Goal: Task Accomplishment & Management: Complete application form

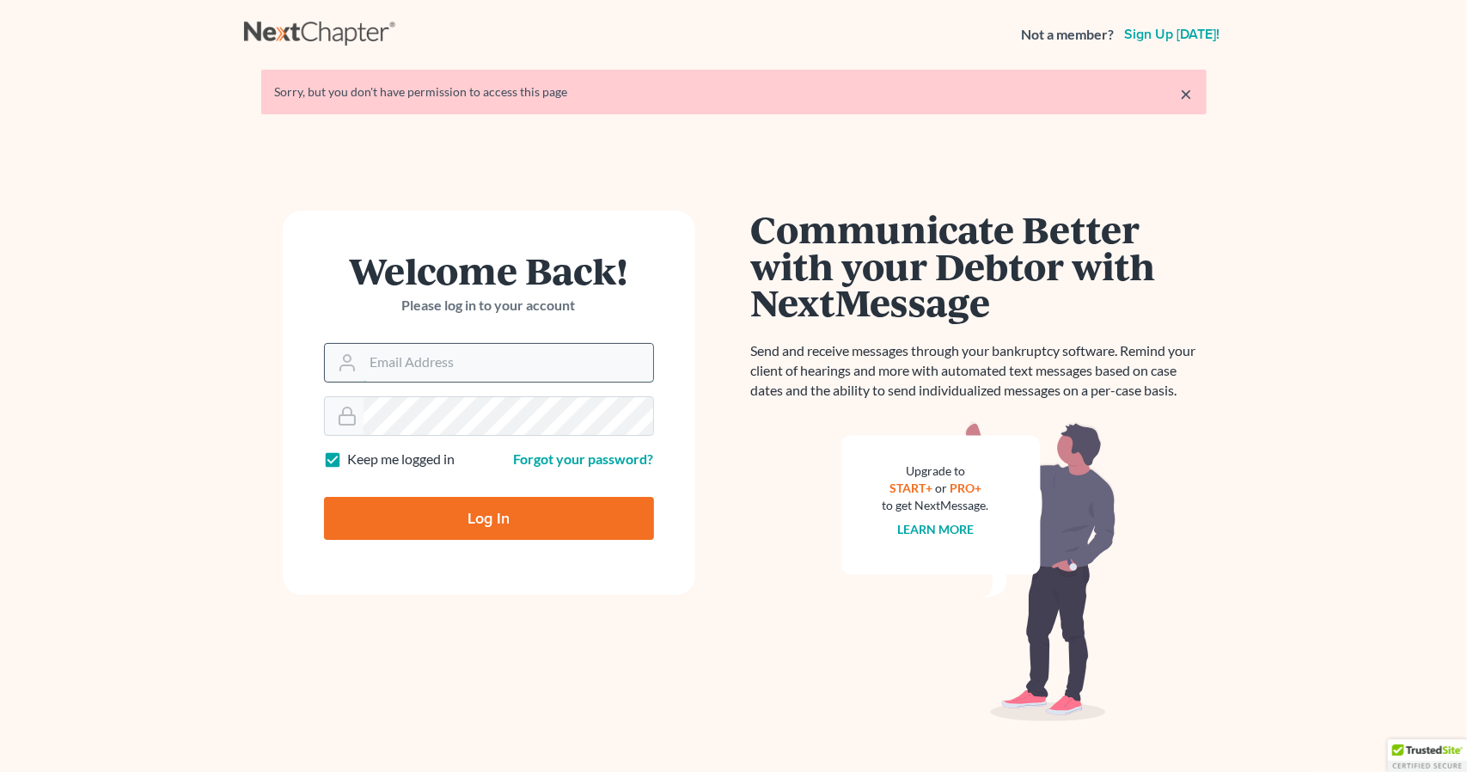
drag, startPoint x: 0, startPoint y: 0, endPoint x: 502, endPoint y: 346, distance: 609.9
click at [502, 346] on input "Email Address" at bounding box center [509, 363] width 290 height 38
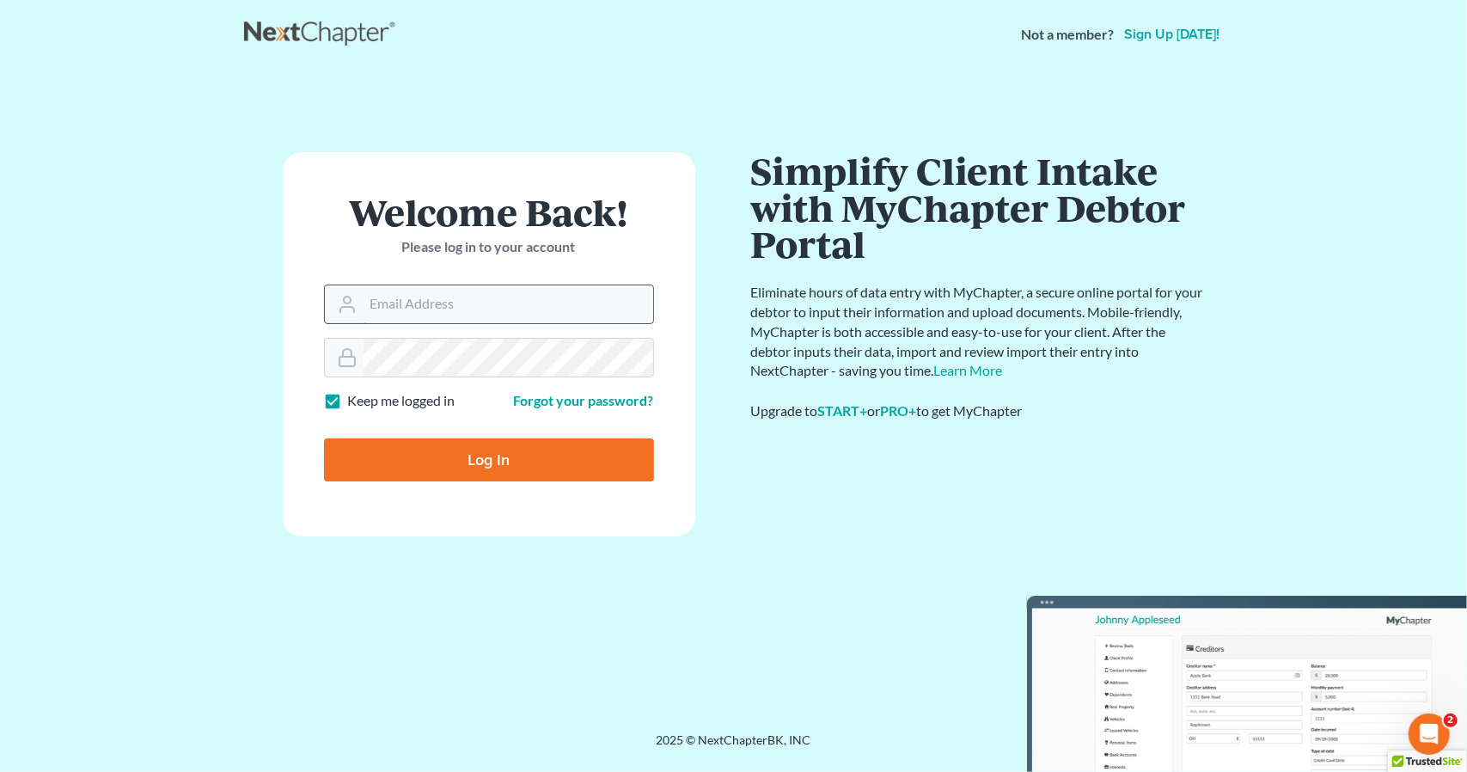
click at [500, 309] on input "Email Address" at bounding box center [509, 304] width 290 height 38
type input "hillary@henkelsbaker.com"
click at [418, 441] on input "Log In" at bounding box center [489, 459] width 330 height 43
type input "Thinking..."
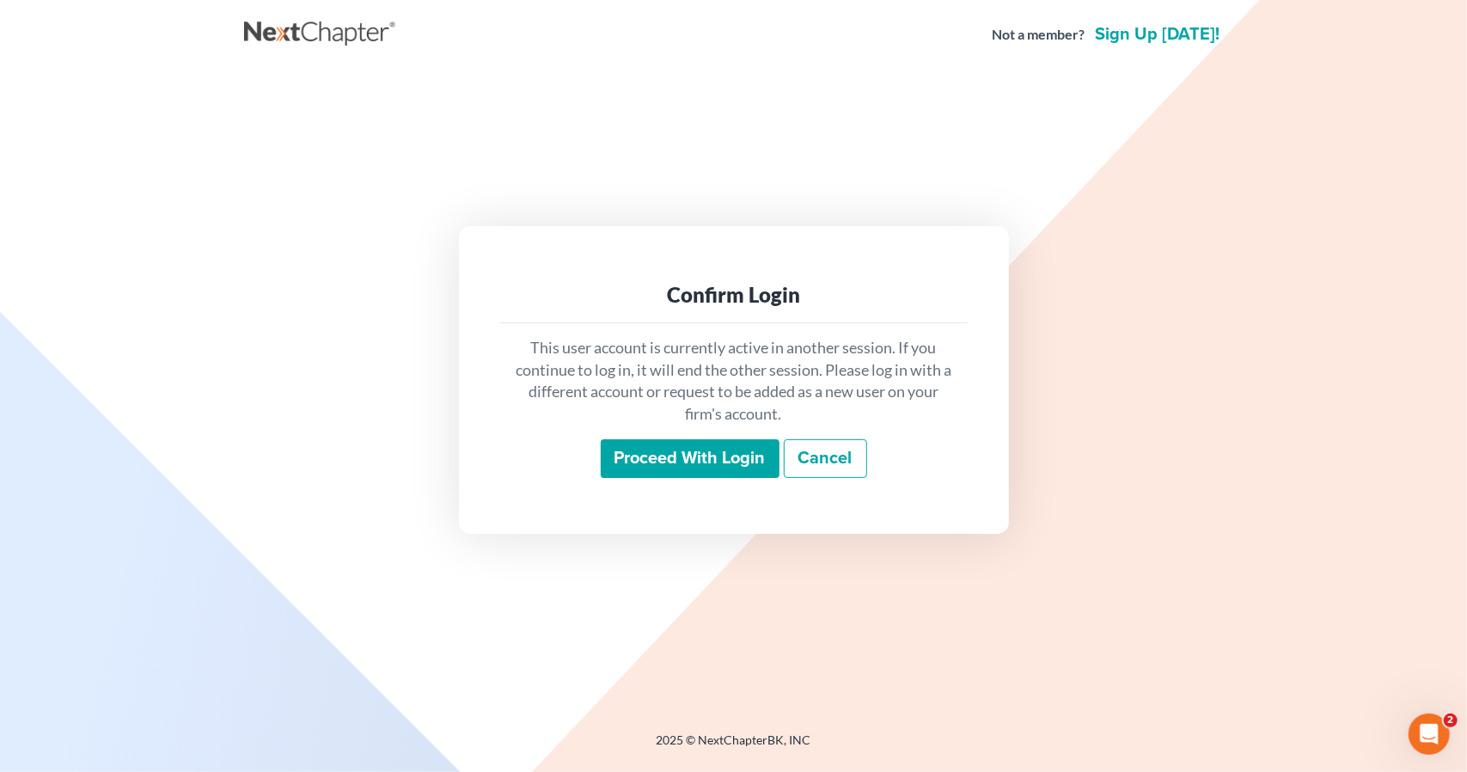
click at [686, 453] on input "Proceed with login" at bounding box center [690, 459] width 179 height 40
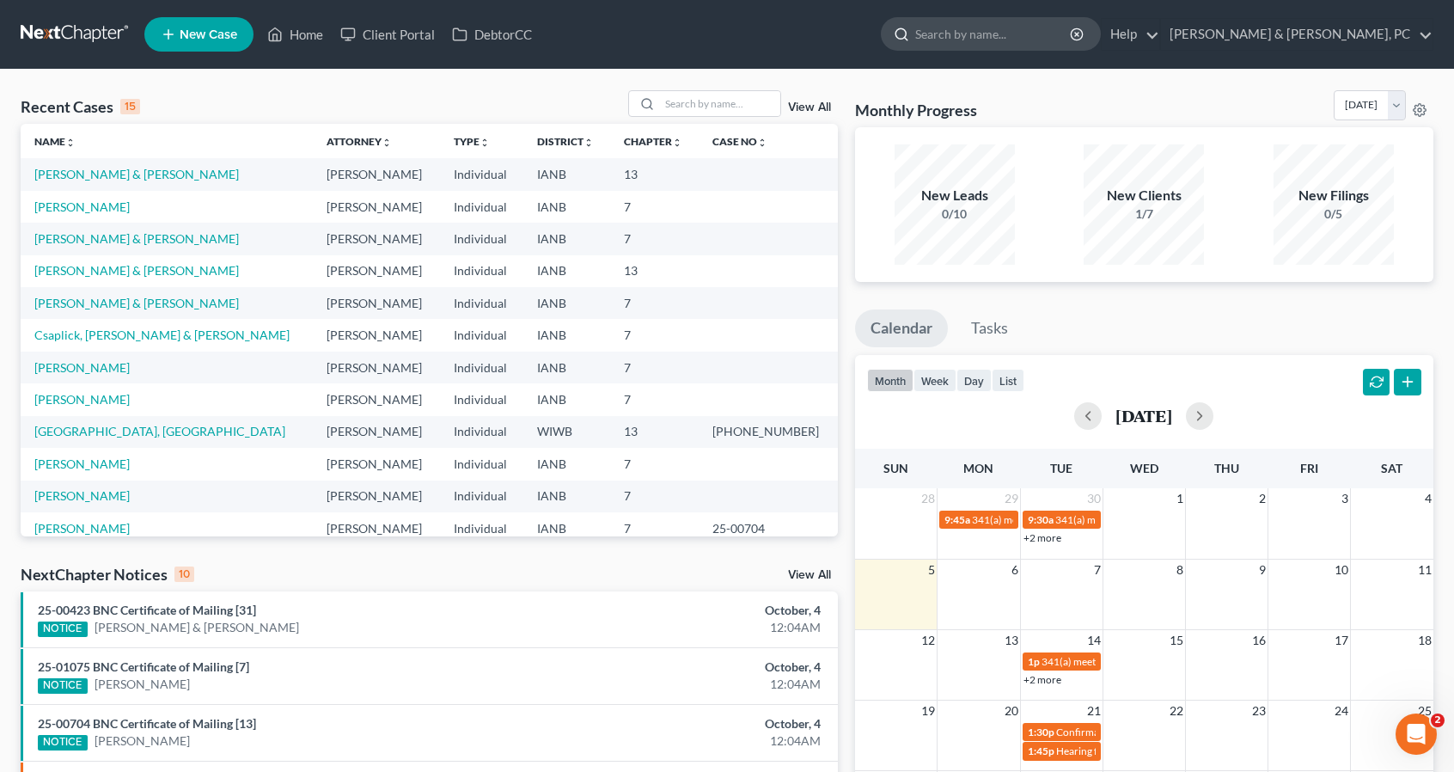
click at [1073, 31] on input "search" at bounding box center [993, 34] width 157 height 32
type input "hartwig"
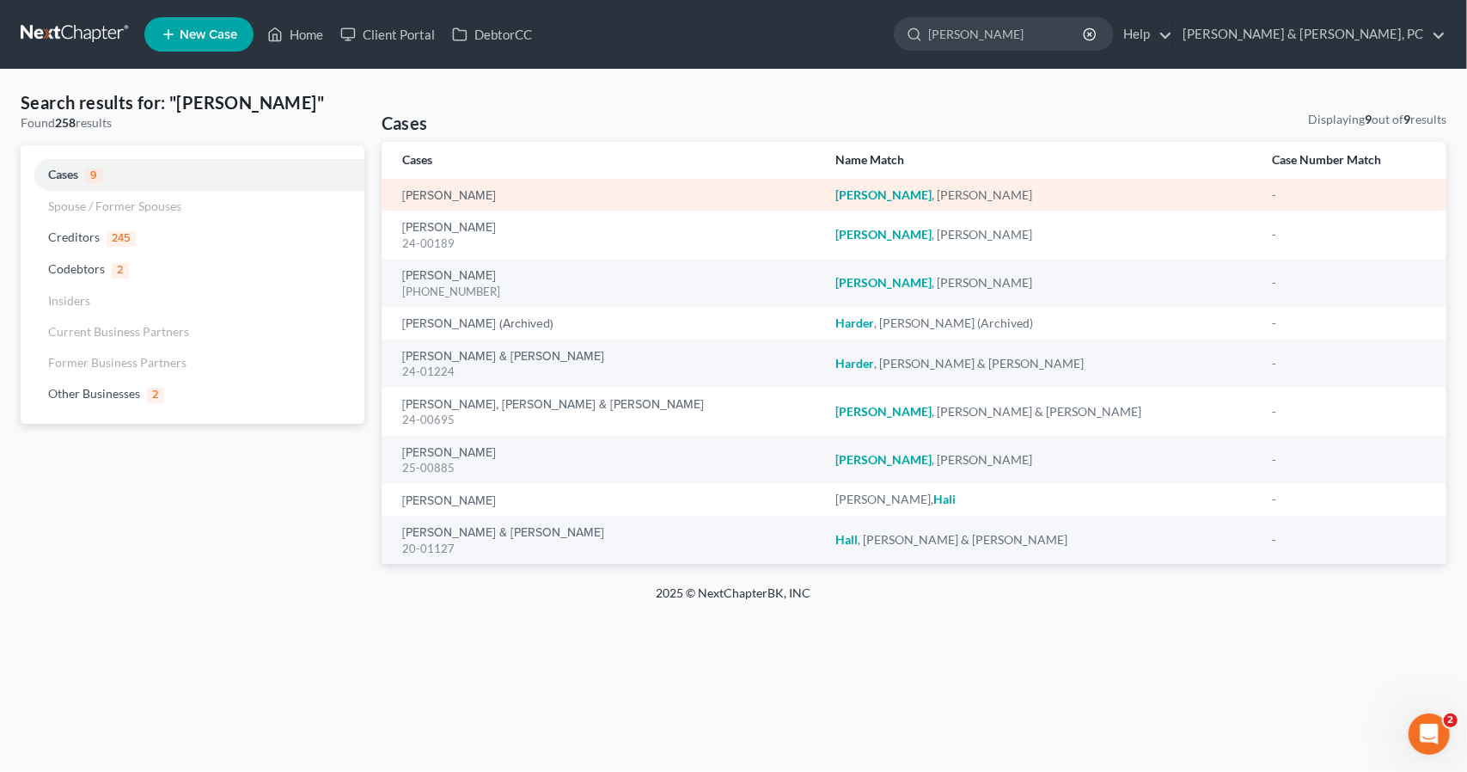
click at [487, 200] on div "Hartwig, Allison" at bounding box center [605, 195] width 406 height 17
click at [472, 194] on link "Hartwig, Allison" at bounding box center [449, 196] width 94 height 12
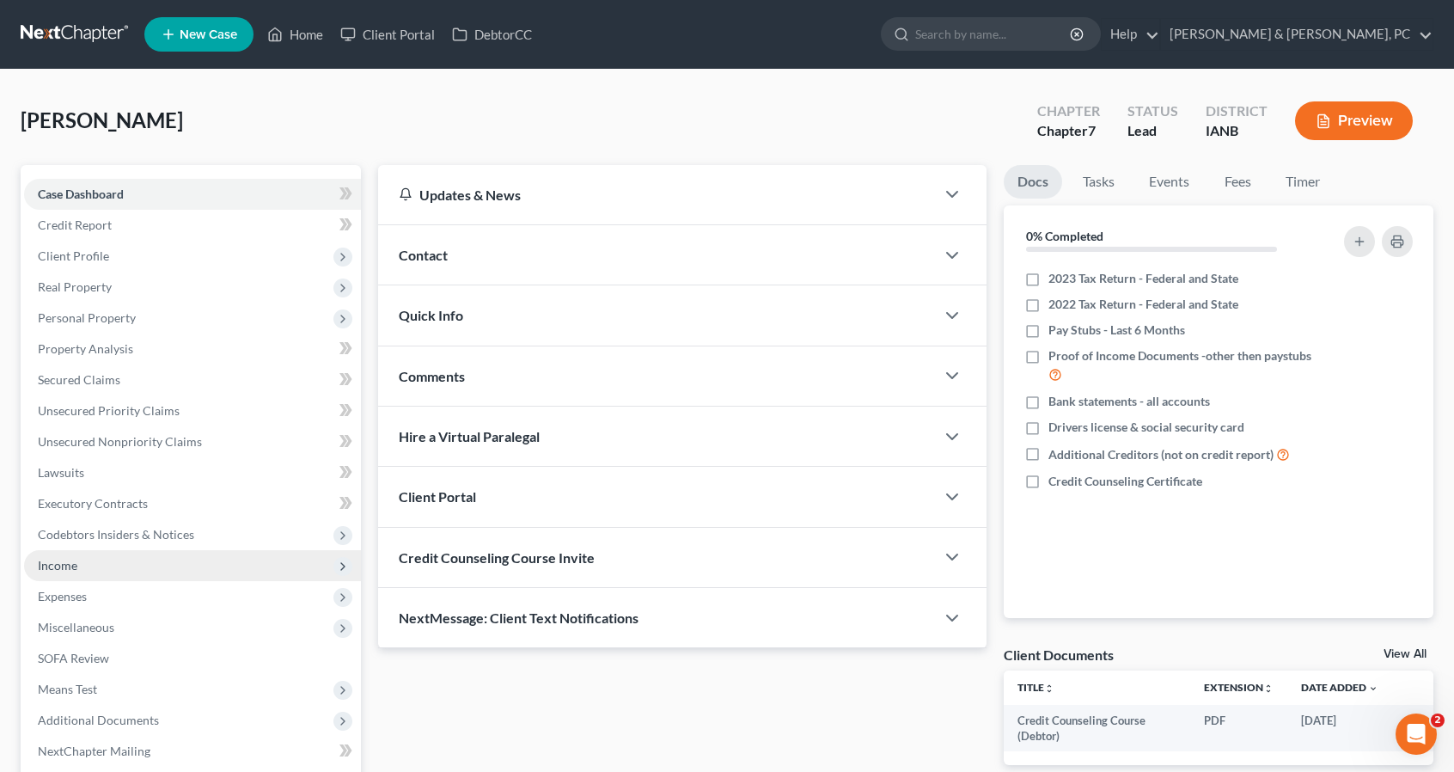
click at [77, 565] on span "Income" at bounding box center [192, 565] width 337 height 31
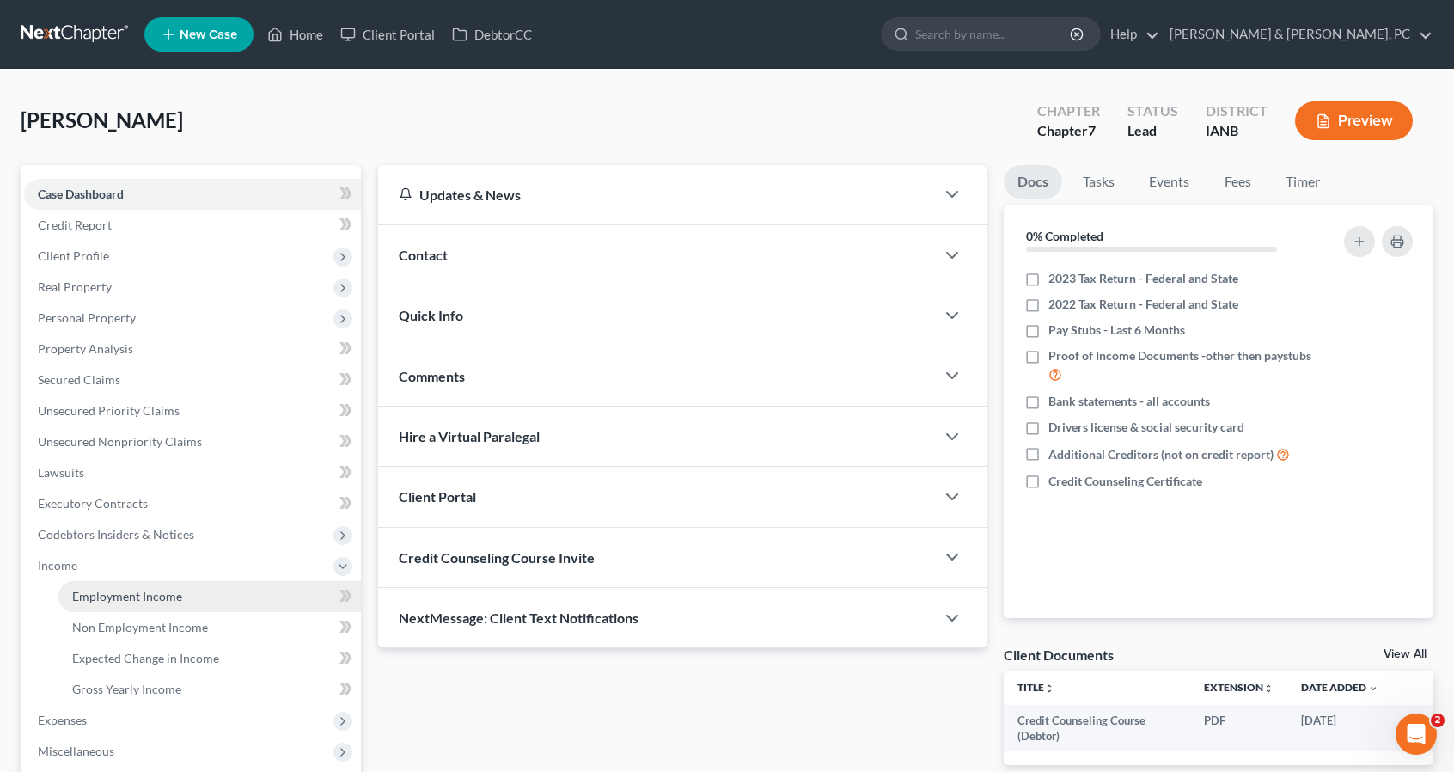
click at [156, 596] on span "Employment Income" at bounding box center [127, 596] width 110 height 15
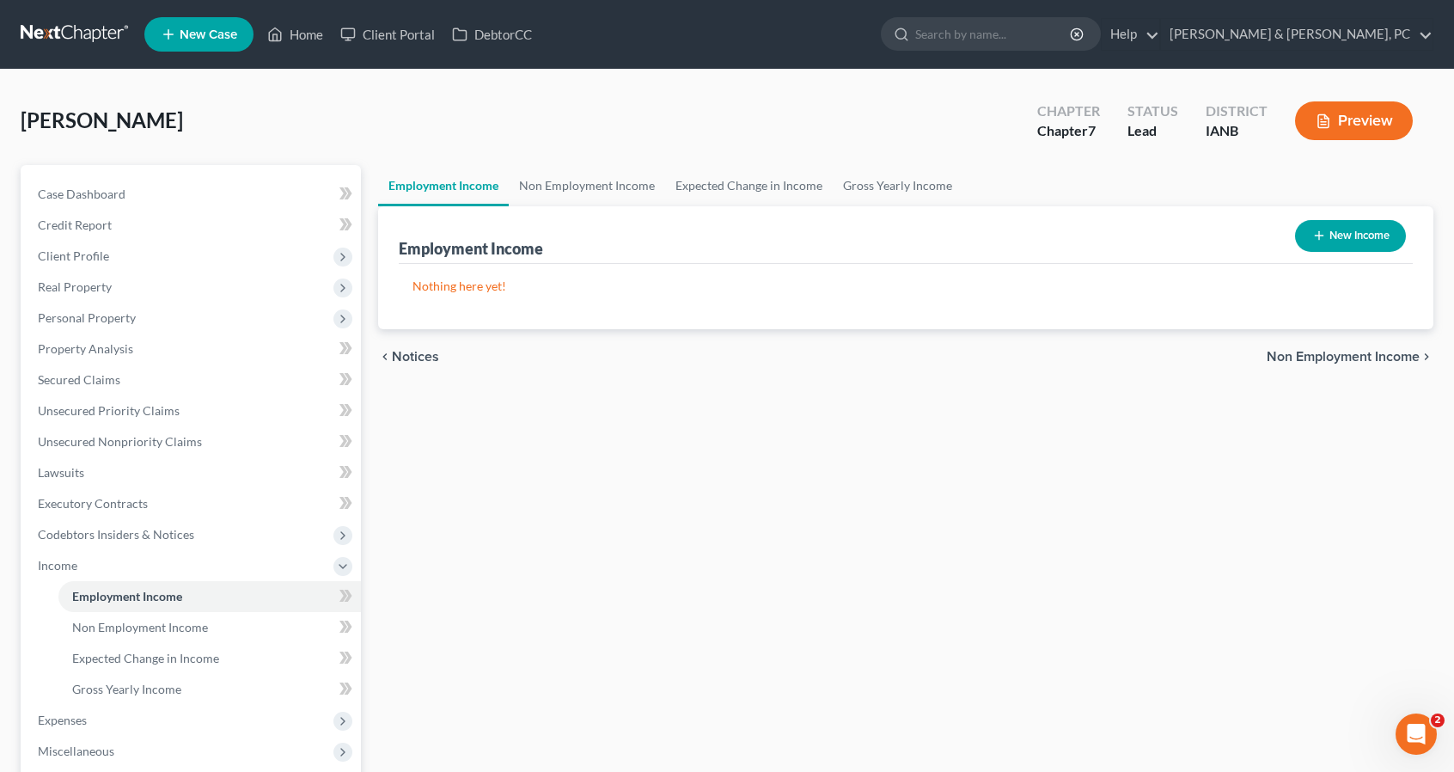
click at [1369, 235] on button "New Income" at bounding box center [1350, 236] width 111 height 32
select select "0"
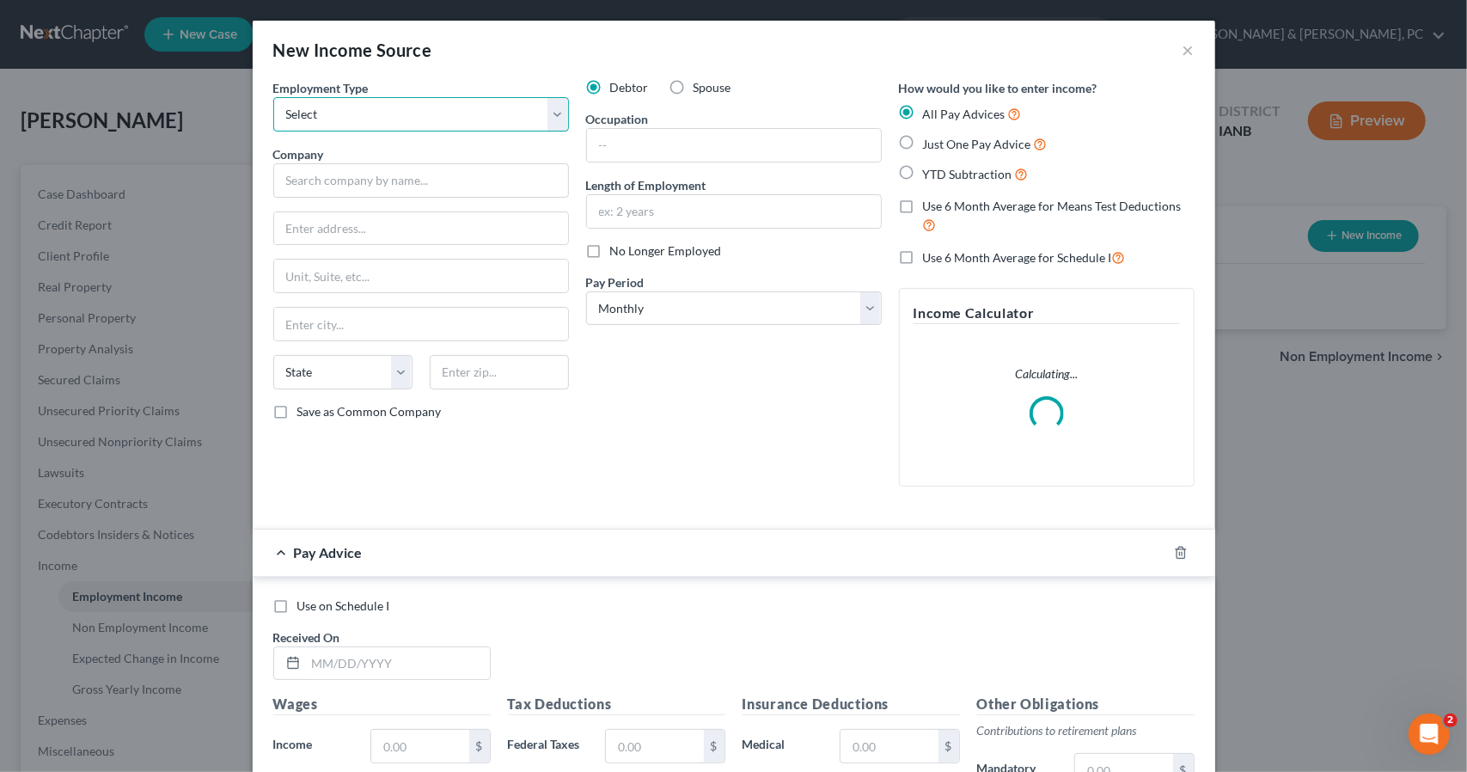
click at [462, 115] on select "Select Full or Part Time Employment Self Employment" at bounding box center [421, 114] width 296 height 34
select select "0"
click at [273, 97] on select "Select Full or Part Time Employment Self Employment" at bounding box center [421, 114] width 296 height 34
click at [435, 185] on input "text" at bounding box center [421, 180] width 296 height 34
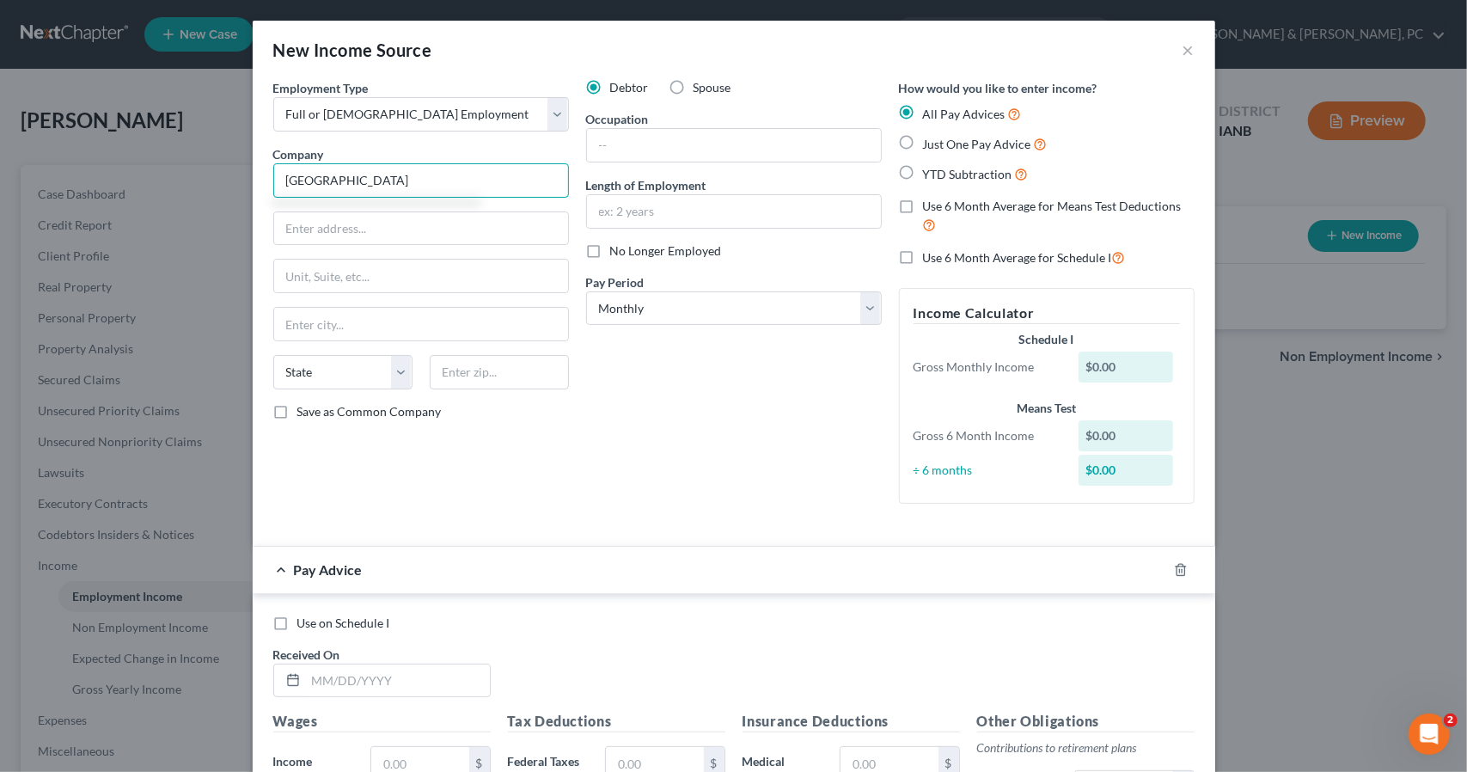
type input "Cedar Rapids Community Schools"
type input "2500 Edgewood Rd NW"
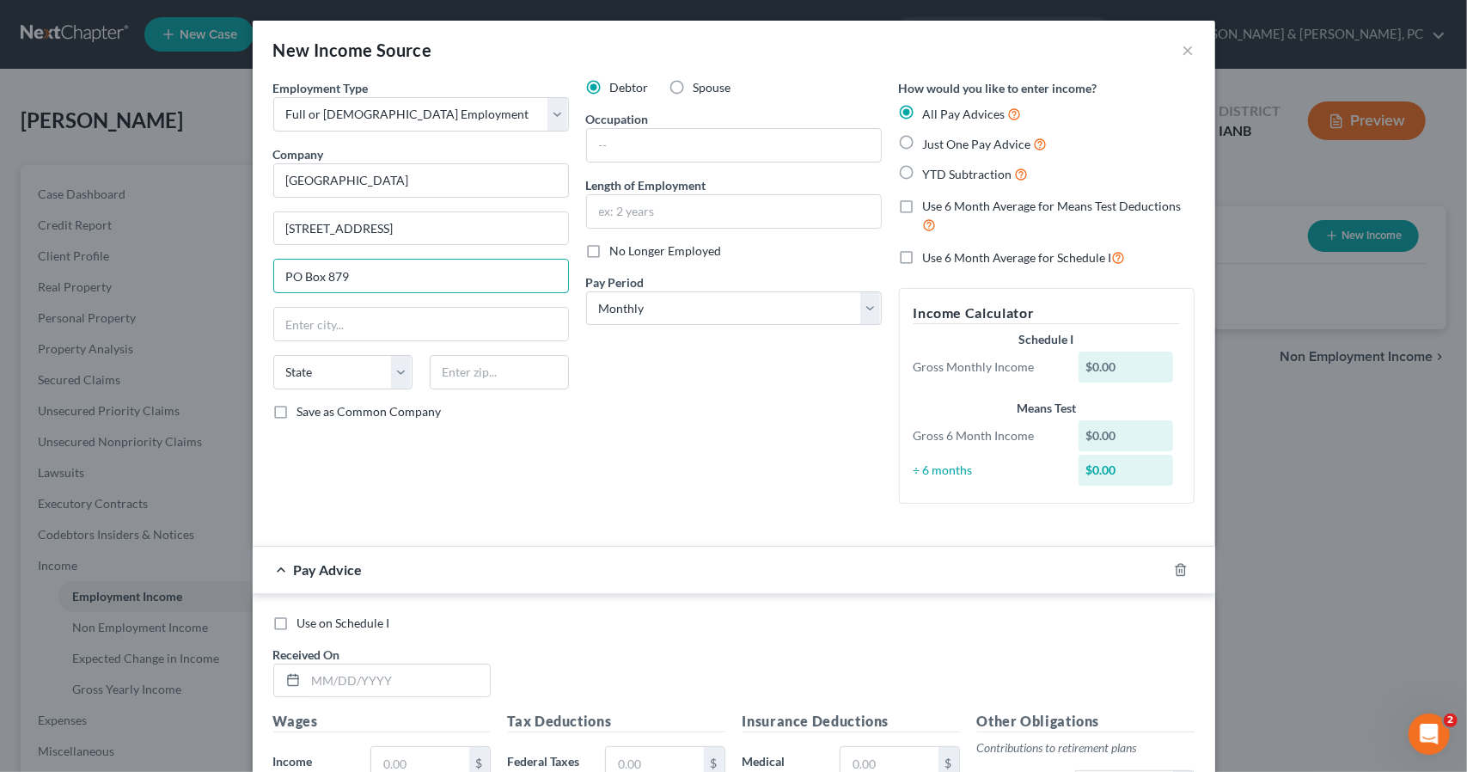
type input "PO Box 879"
type input "Cedar Rapids"
click at [341, 355] on select "State AL AK AR AZ CA CO CT DE DC FL GA GU HI ID IL IN IA KS KY LA ME MD MA MI M…" at bounding box center [342, 372] width 139 height 34
select select "16"
click at [273, 355] on select "State AL AK AR AZ CA CO CT DE DC FL GA GU HI ID IL IN IA KS KY LA ME MD MA MI M…" at bounding box center [342, 372] width 139 height 34
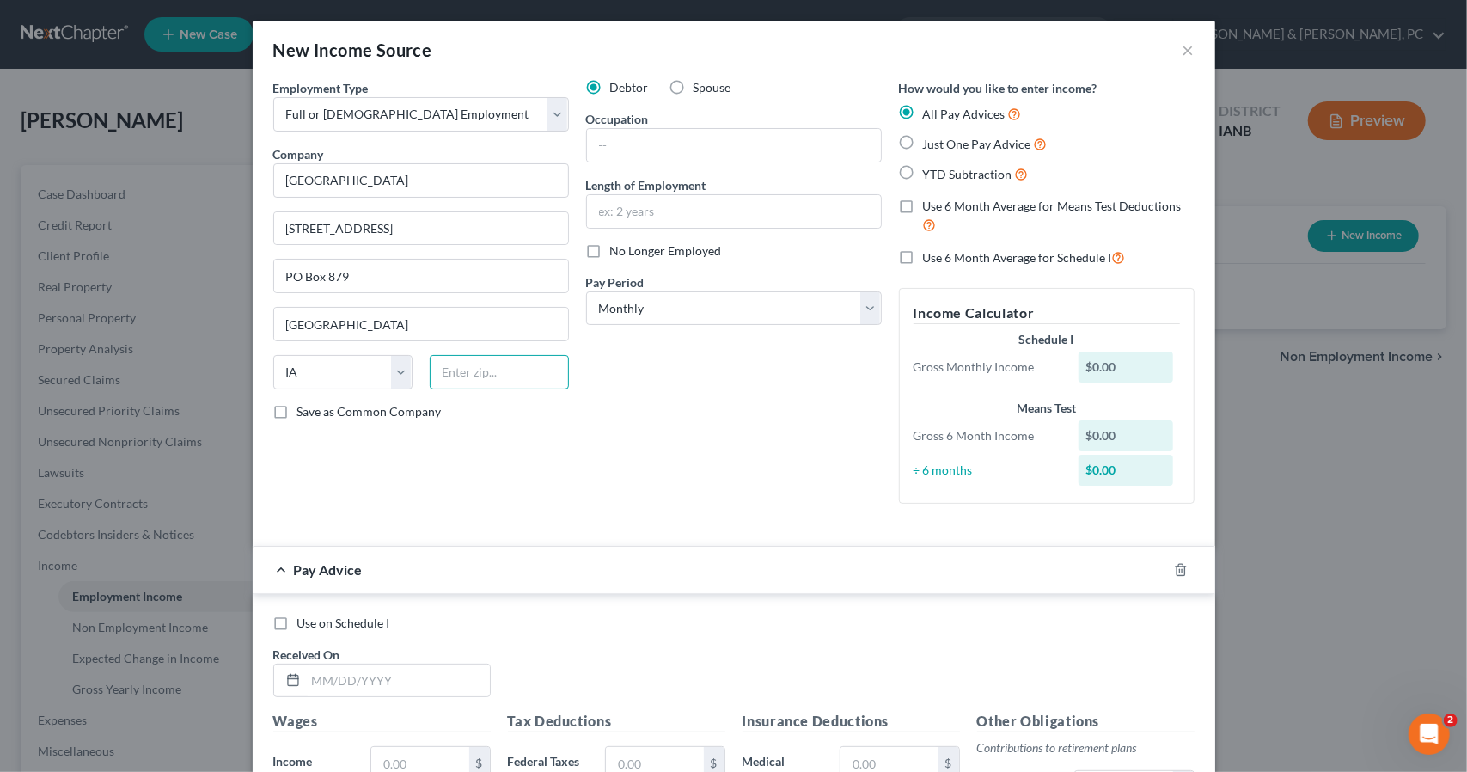
click at [465, 374] on input "text" at bounding box center [499, 372] width 139 height 34
click at [466, 366] on input "text" at bounding box center [499, 372] width 139 height 34
type input "52406"
click at [648, 144] on input "text" at bounding box center [734, 145] width 294 height 33
type input "Math Teacher"
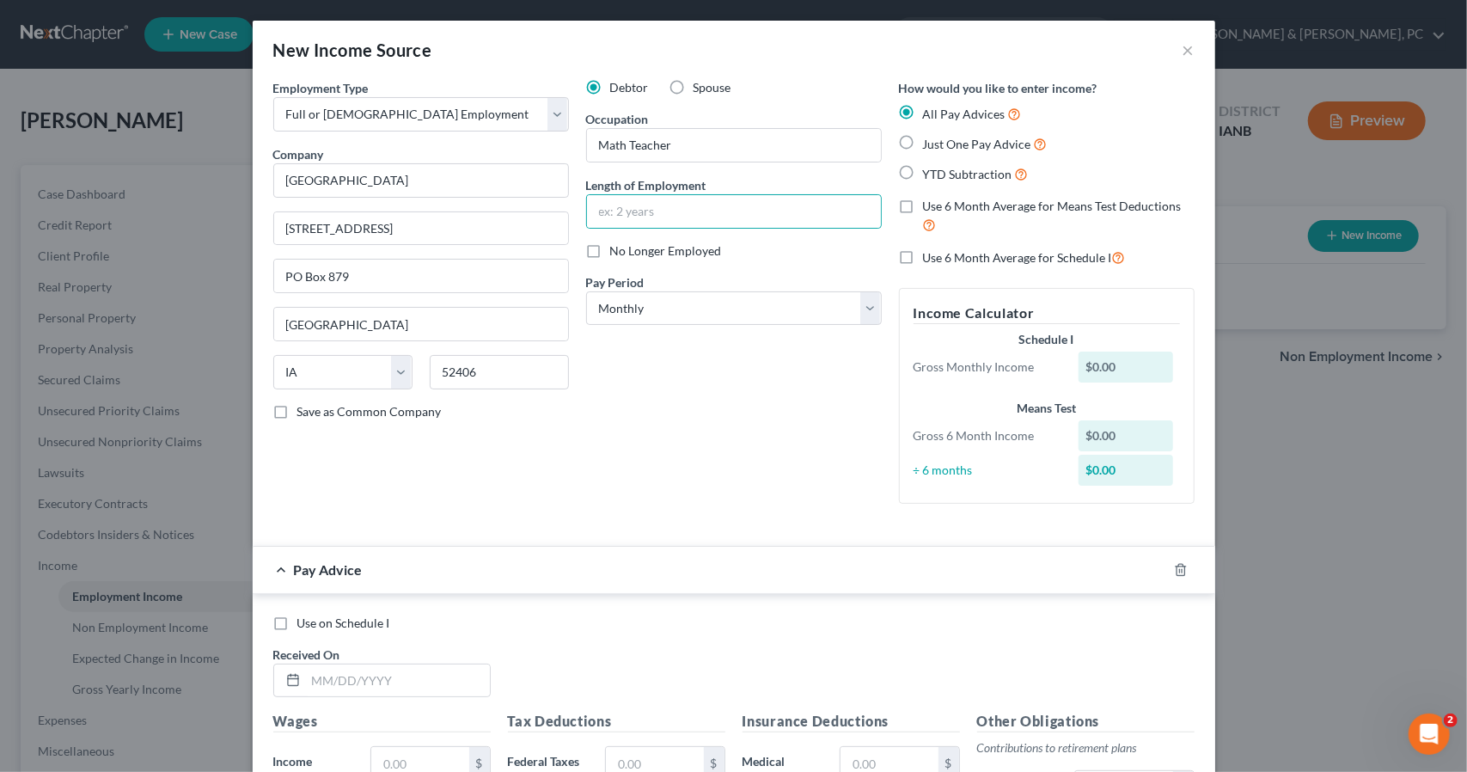
click at [610, 248] on label "No Longer Employed" at bounding box center [666, 250] width 112 height 17
click at [617, 248] on input "No Longer Employed" at bounding box center [622, 247] width 11 height 11
checkbox input "true"
click at [681, 311] on select "Select Monthly Twice Monthly Every Other Week Weekly" at bounding box center [734, 308] width 296 height 34
select select "2"
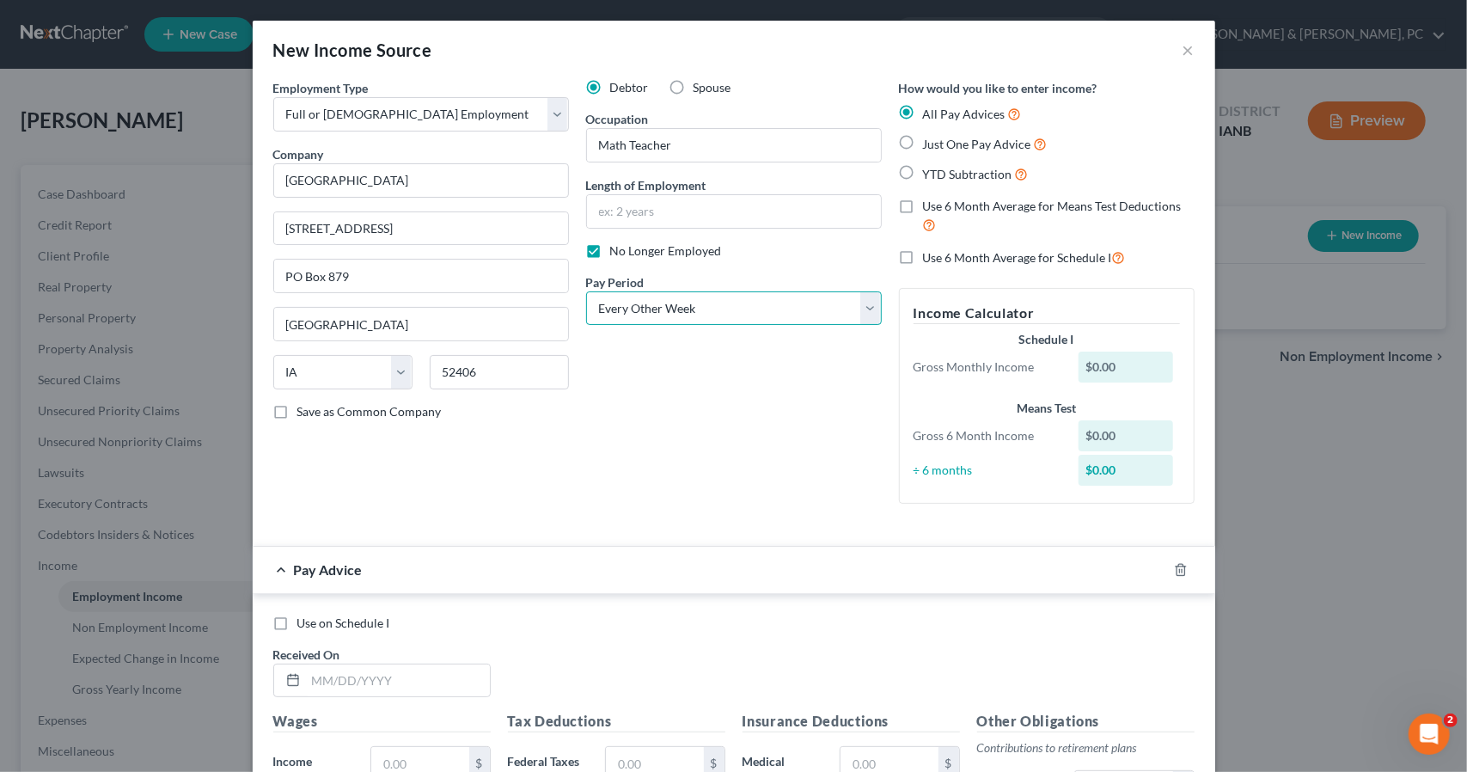
click at [586, 291] on select "Select Monthly Twice Monthly Every Other Week Weekly" at bounding box center [734, 308] width 296 height 34
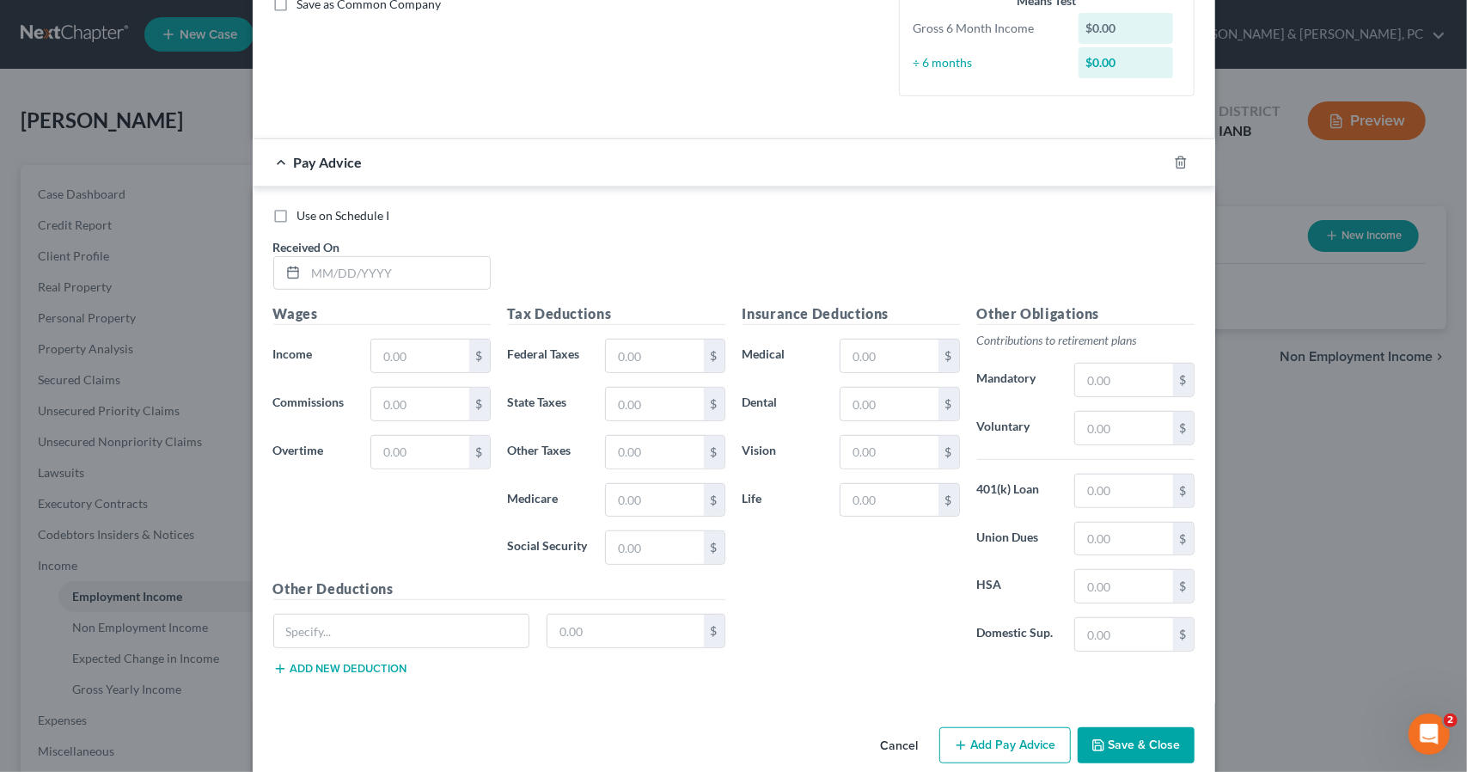
scroll to position [426, 0]
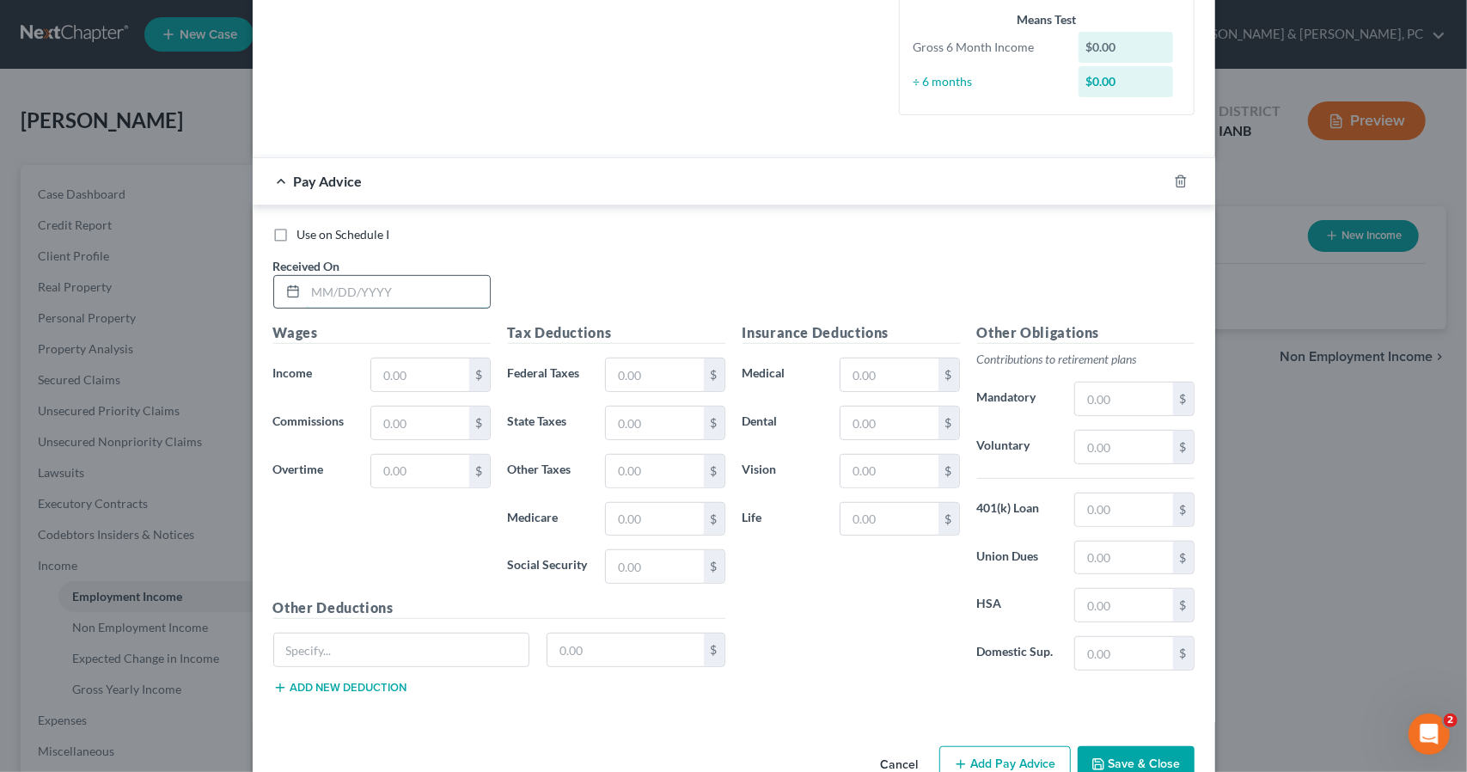
click at [395, 293] on input "text" at bounding box center [398, 292] width 184 height 33
type input "3/14/25"
type input "2,293.77"
click at [641, 368] on input "text" at bounding box center [654, 374] width 97 height 33
type input "65"
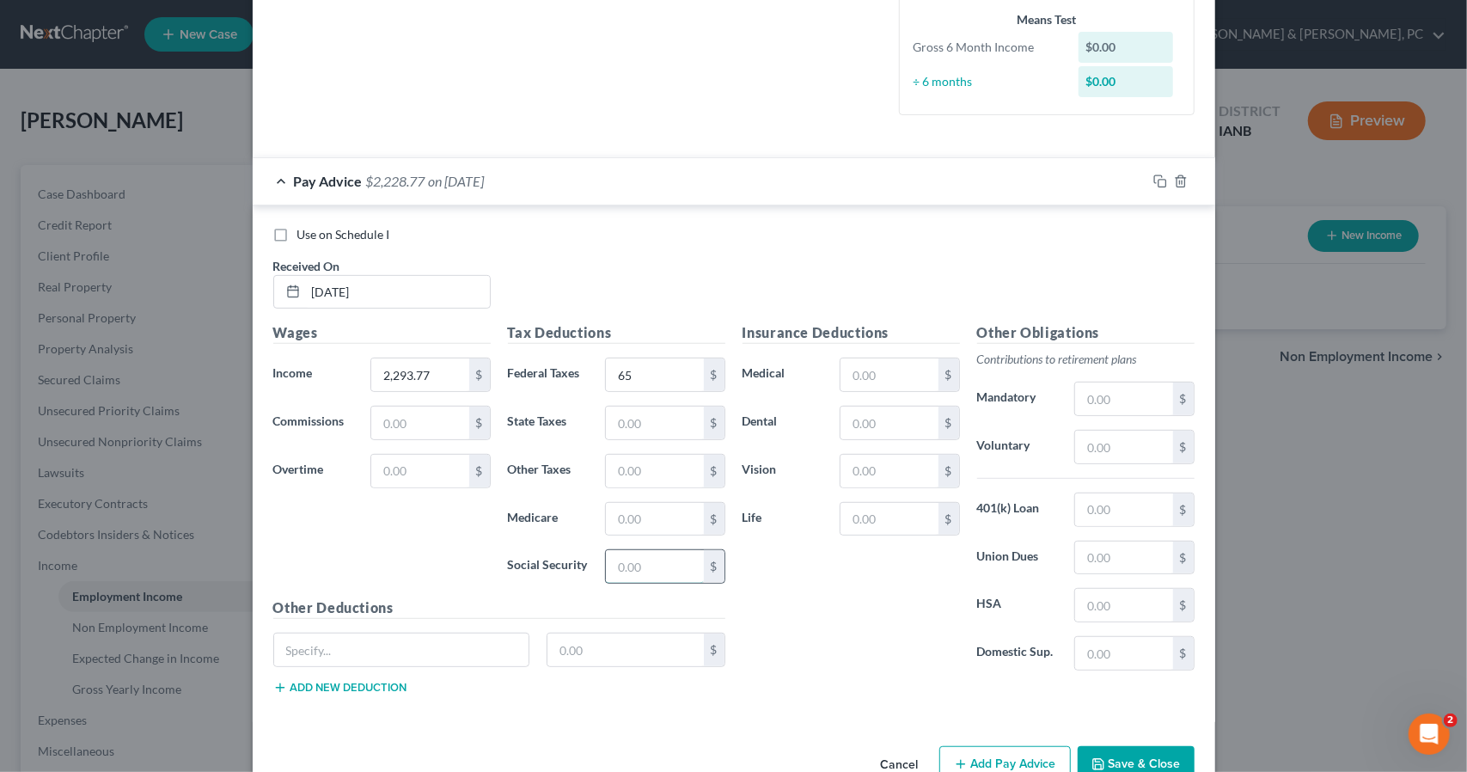
click at [670, 561] on input "text" at bounding box center [654, 566] width 97 height 33
type input "125.42"
click at [869, 413] on input "text" at bounding box center [889, 423] width 97 height 33
type input "41.50"
click at [889, 519] on input "text" at bounding box center [889, 519] width 97 height 33
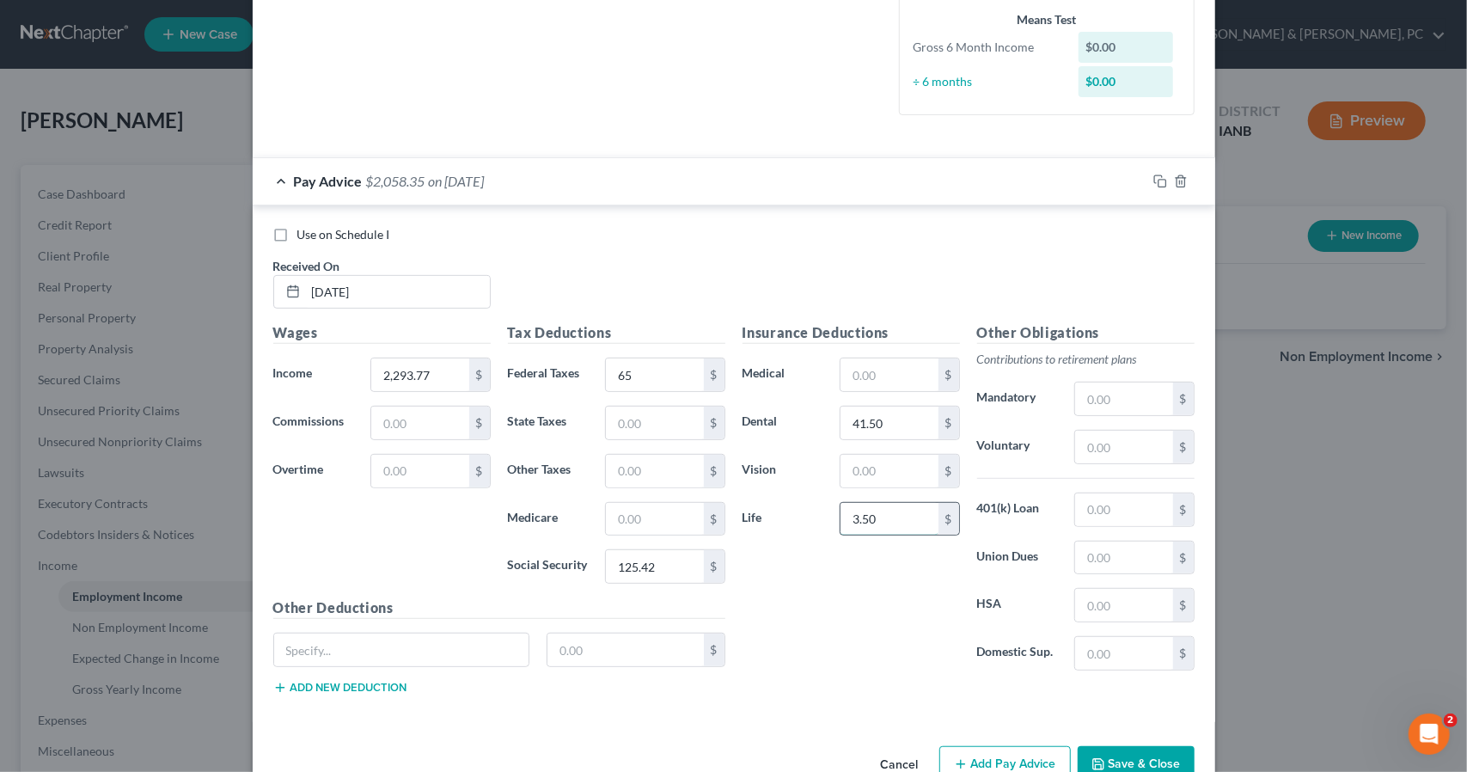
type input "3.50"
click at [868, 472] on input "text" at bounding box center [889, 471] width 97 height 33
type input "7.35"
click at [639, 517] on input "text" at bounding box center [654, 519] width 97 height 33
type input "29.33"
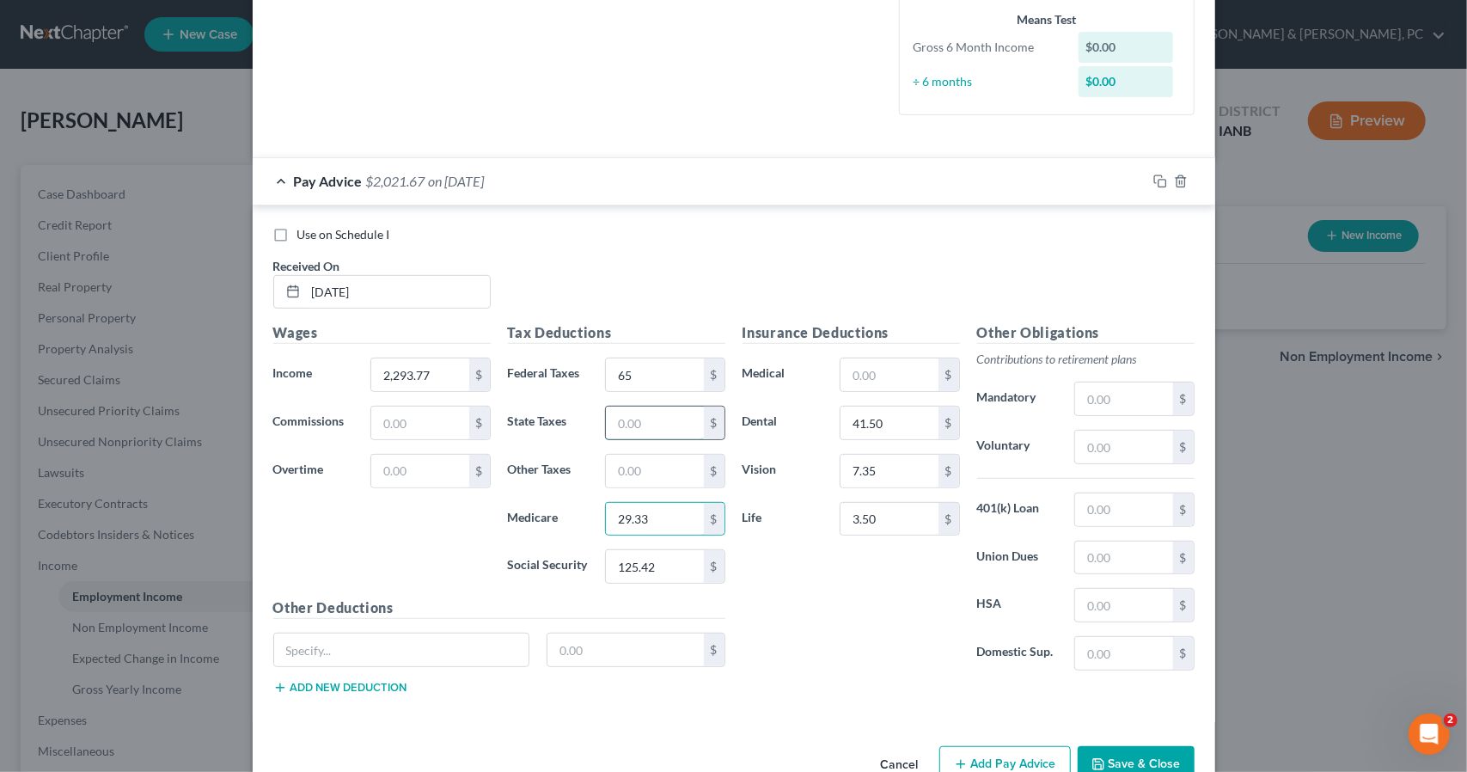
click at [651, 419] on input "text" at bounding box center [654, 423] width 97 height 33
type input "53.85"
click at [1102, 646] on input "text" at bounding box center [1123, 653] width 97 height 33
type input "87.30"
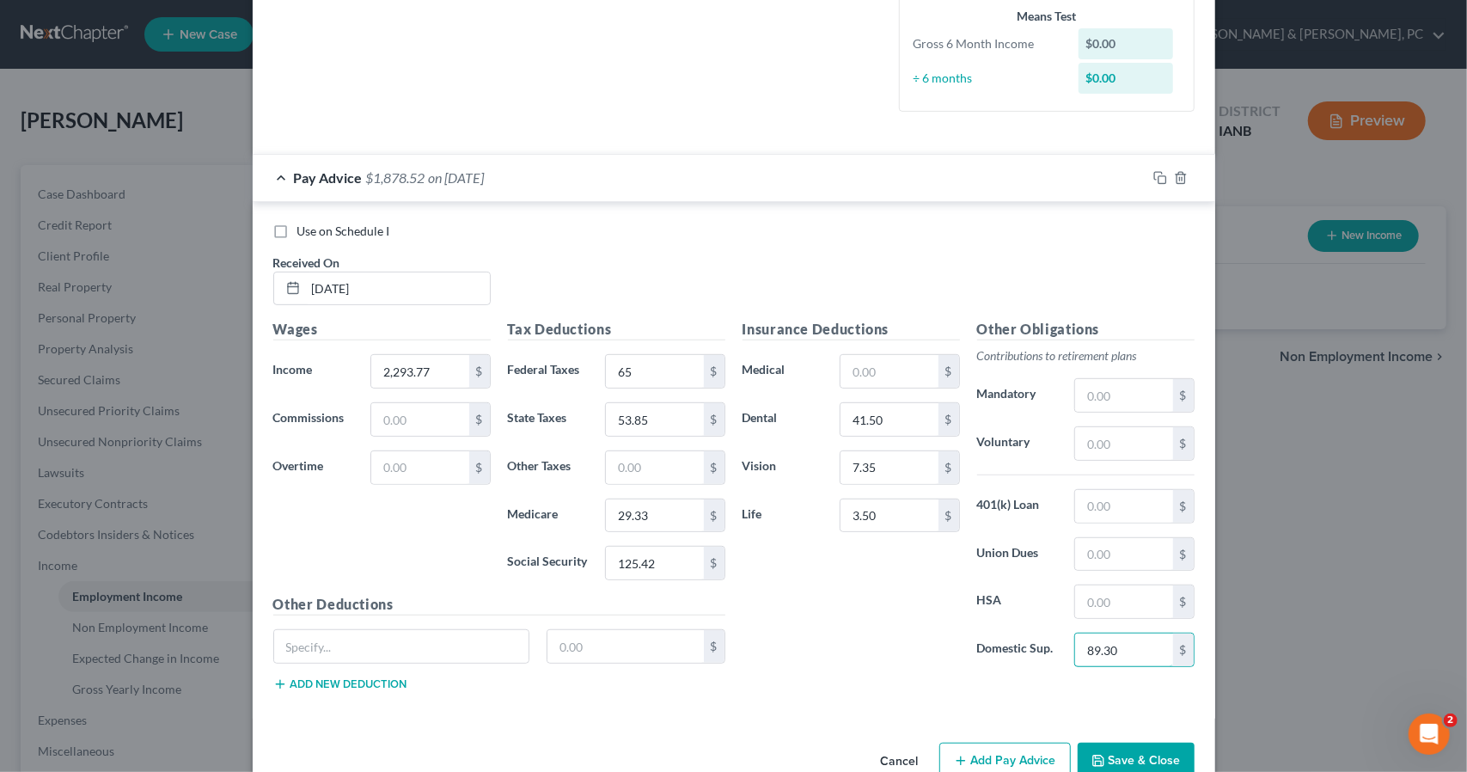
type input "89.30"
click at [878, 374] on input "text" at bounding box center [889, 371] width 97 height 33
type input "222"
click at [1092, 500] on input "text" at bounding box center [1123, 506] width 97 height 33
click at [1123, 505] on input "28" at bounding box center [1123, 506] width 97 height 33
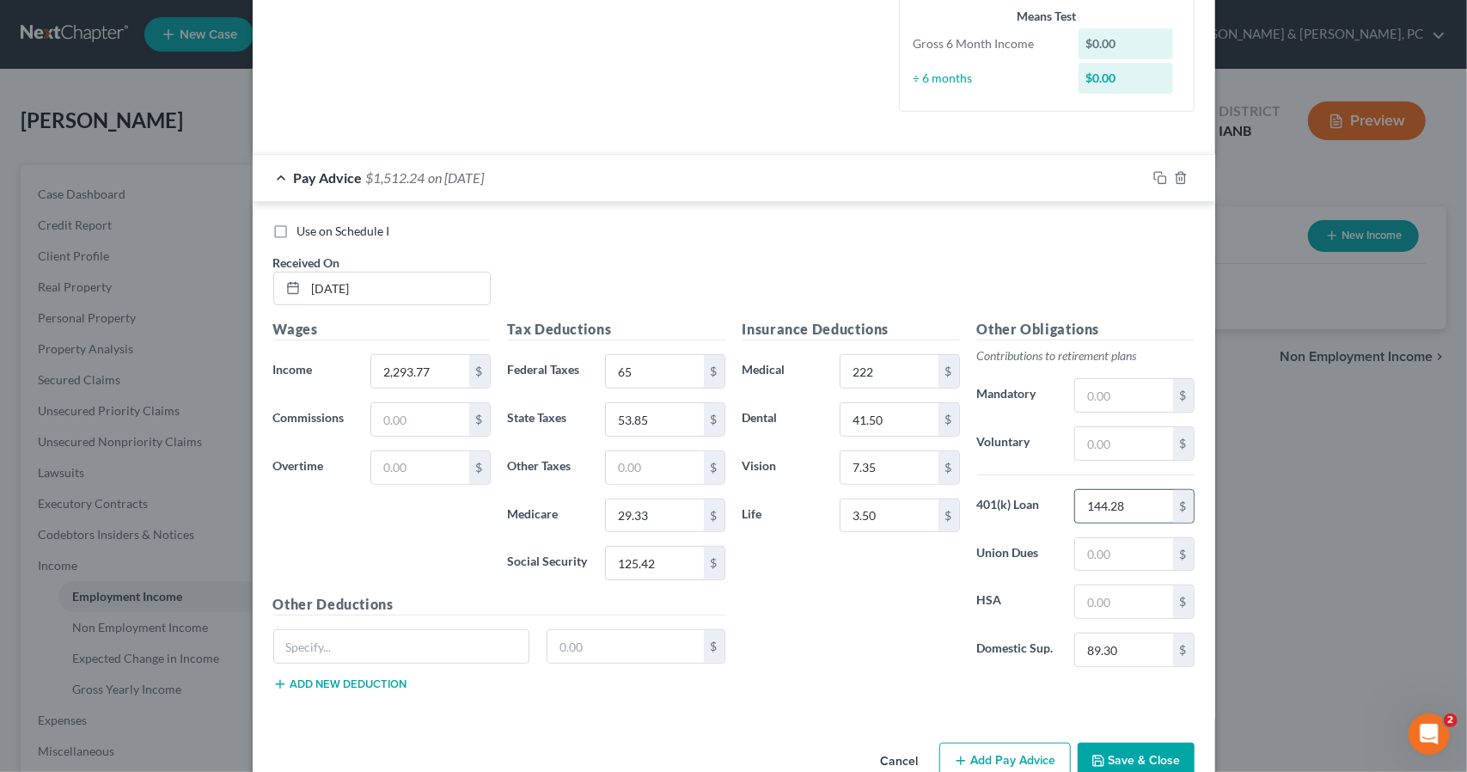
type input "144.28"
click at [1131, 505] on input "144.28" at bounding box center [1123, 506] width 97 height 33
click at [1103, 395] on input "text" at bounding box center [1123, 395] width 97 height 33
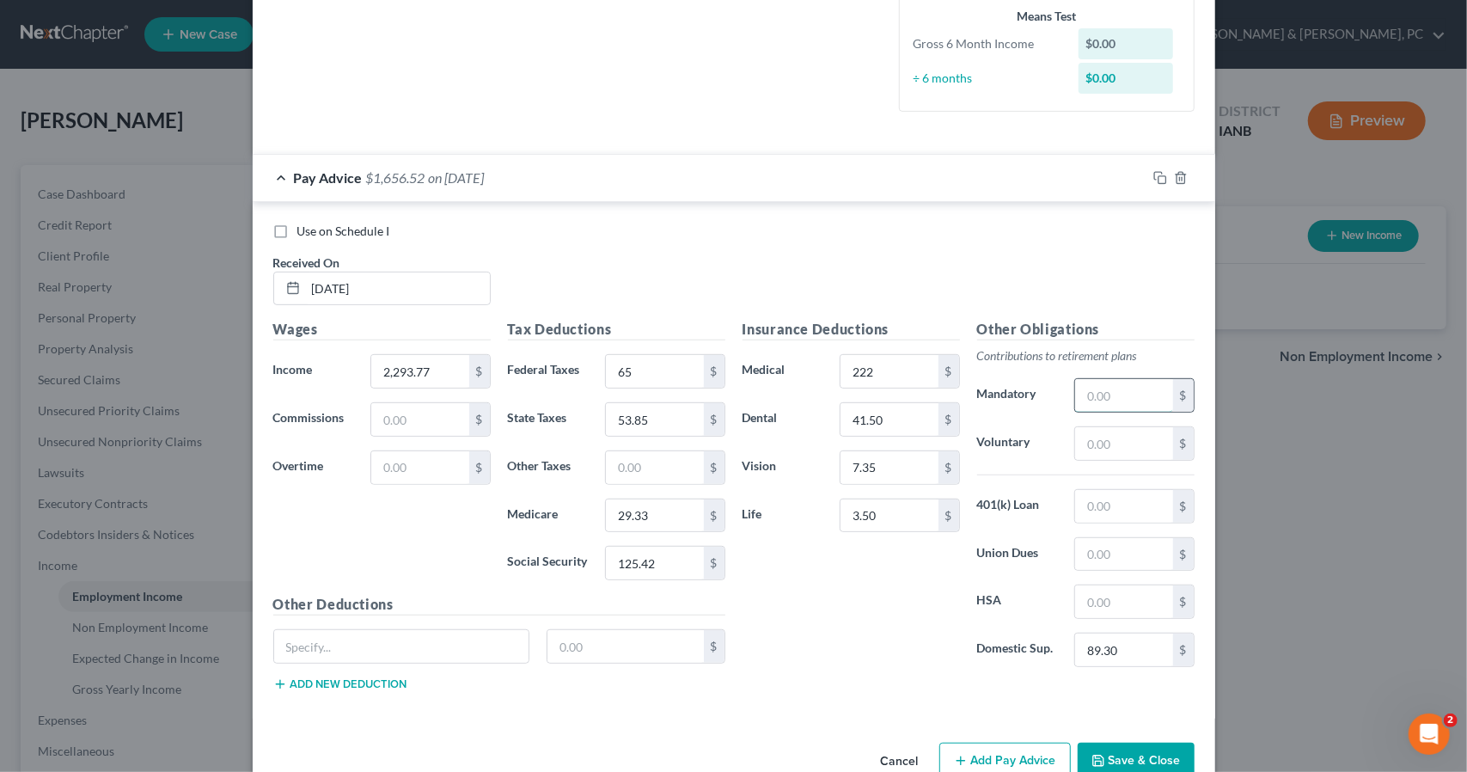
click at [1099, 389] on input "text" at bounding box center [1123, 395] width 97 height 33
click at [1124, 502] on input "text" at bounding box center [1123, 506] width 97 height 33
click at [1117, 383] on input "text" at bounding box center [1123, 395] width 97 height 33
type input "144.28"
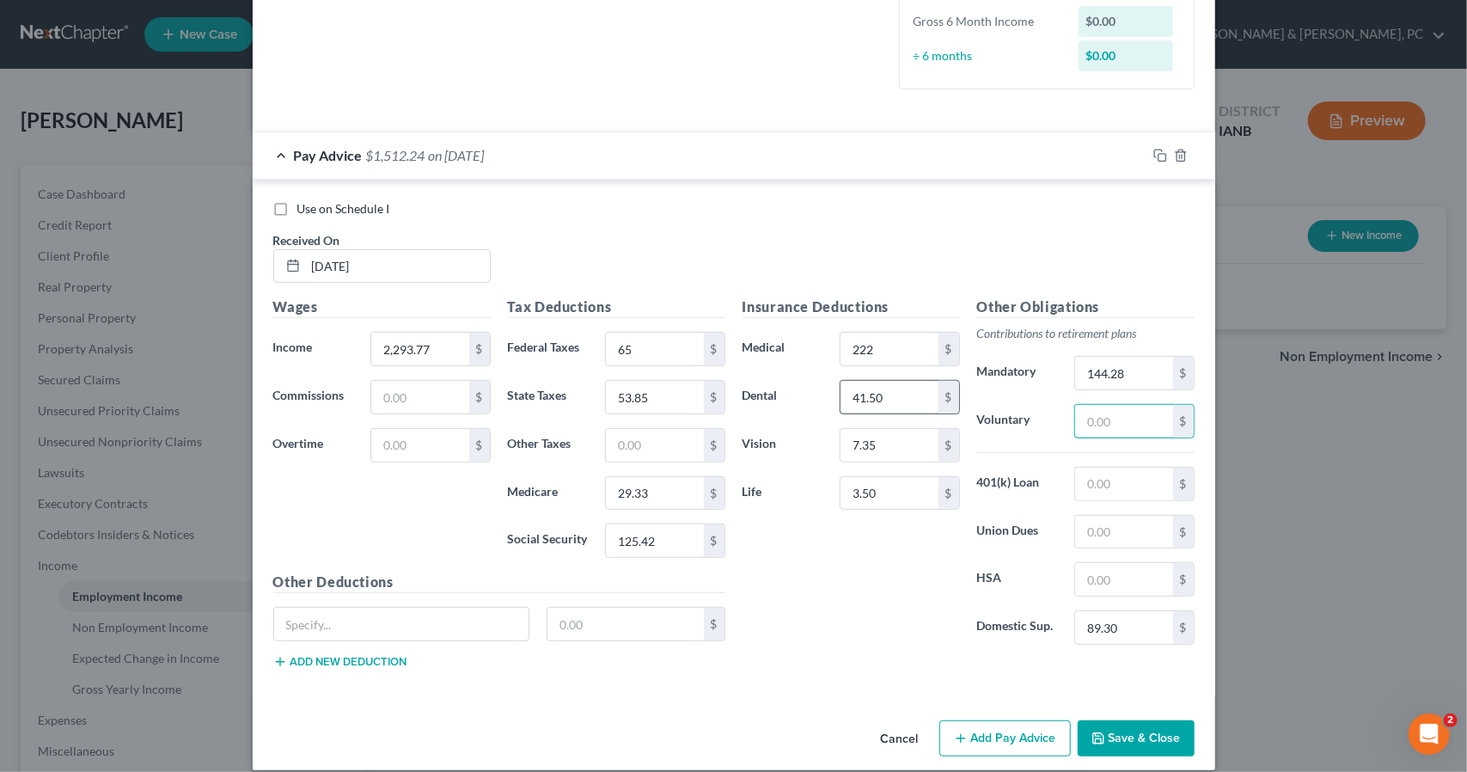
scroll to position [464, 0]
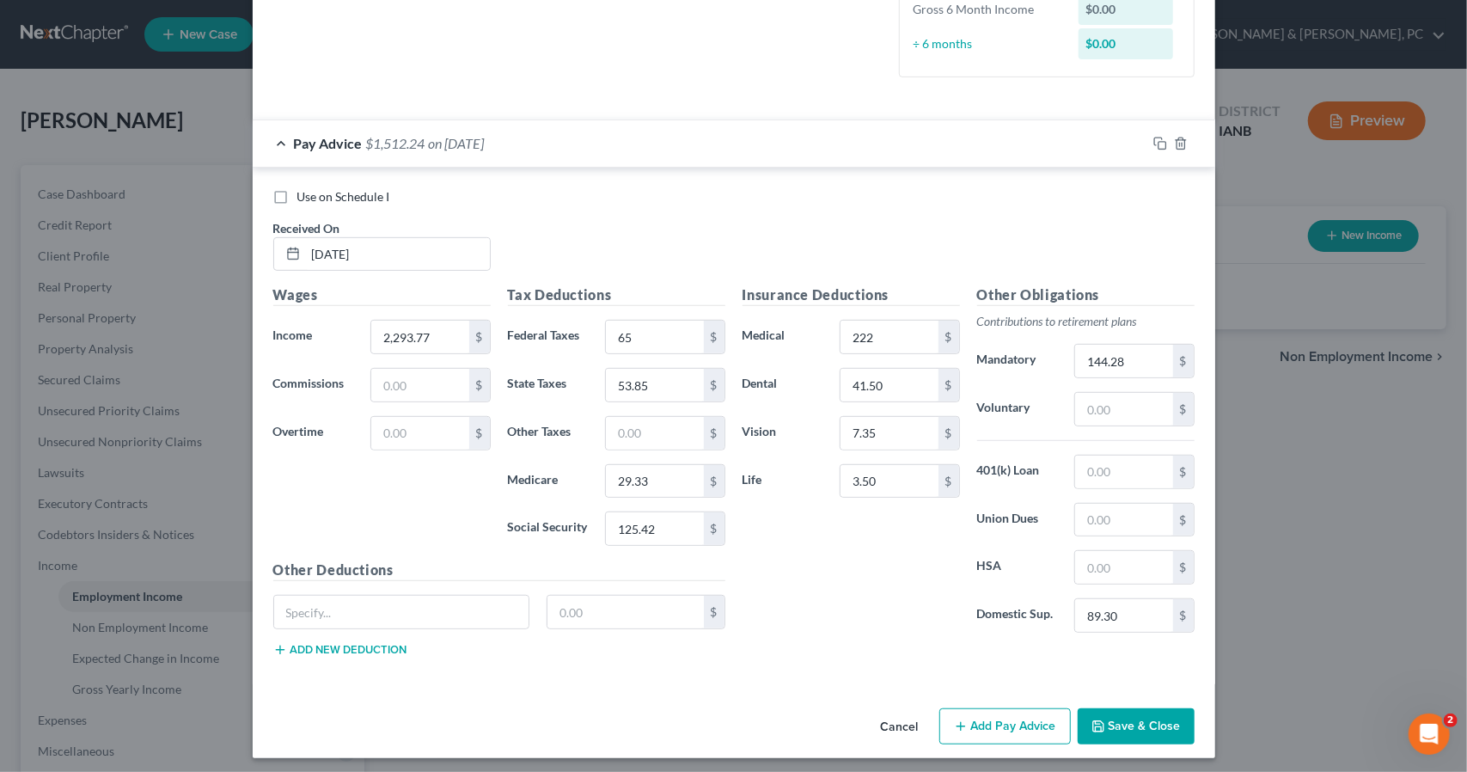
click at [1126, 726] on button "Save & Close" at bounding box center [1136, 726] width 117 height 36
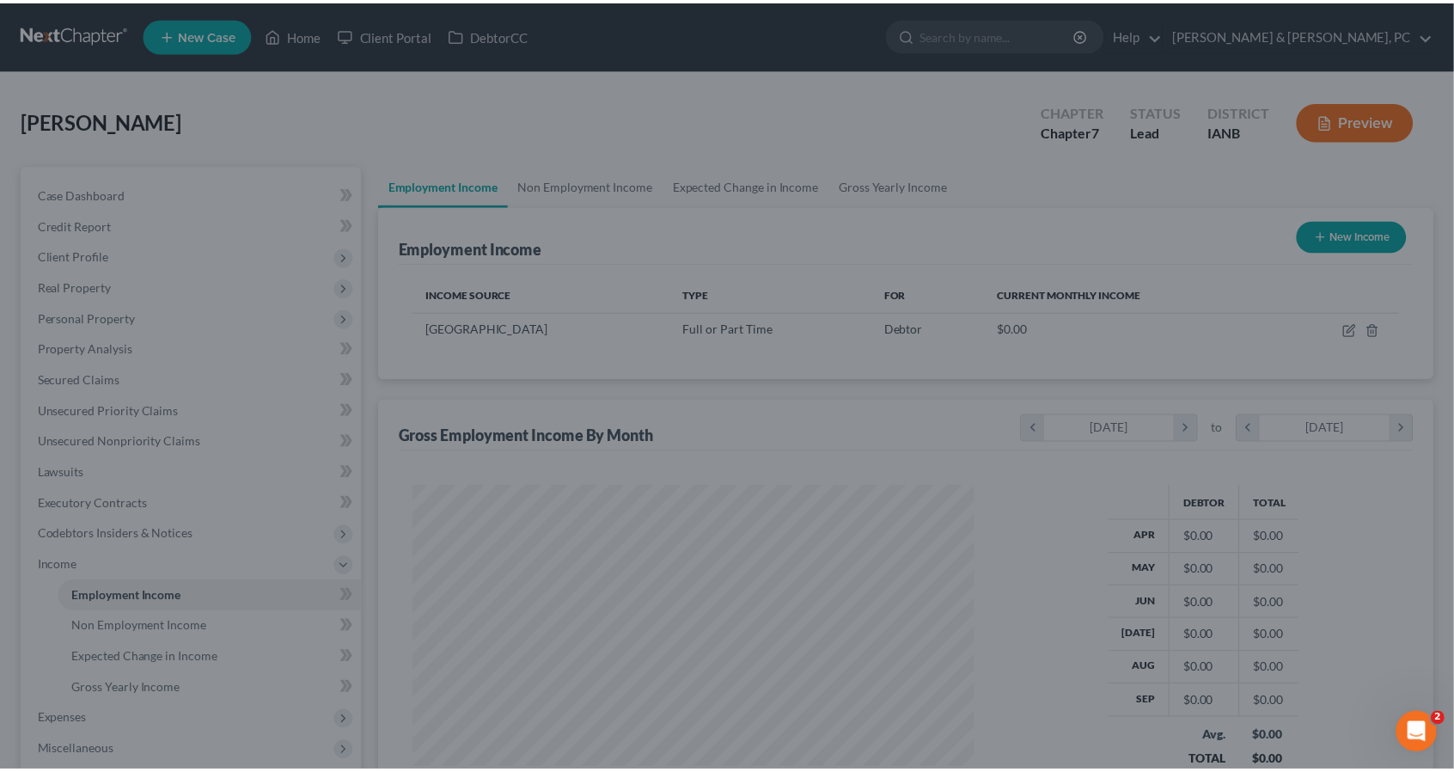
scroll to position [306, 595]
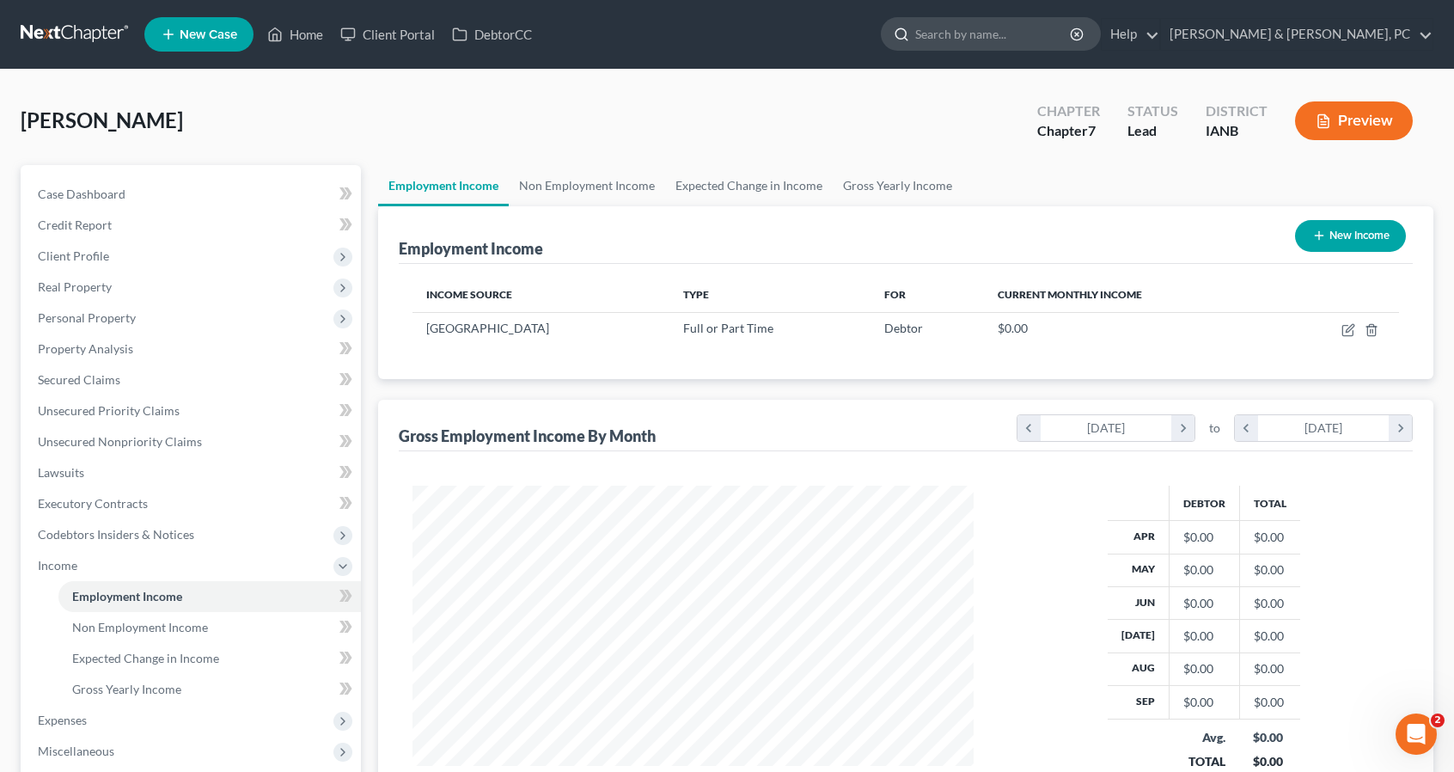
click at [1073, 40] on input "search" at bounding box center [993, 34] width 157 height 32
click at [1073, 36] on input "search" at bounding box center [993, 34] width 157 height 32
type input "walker"
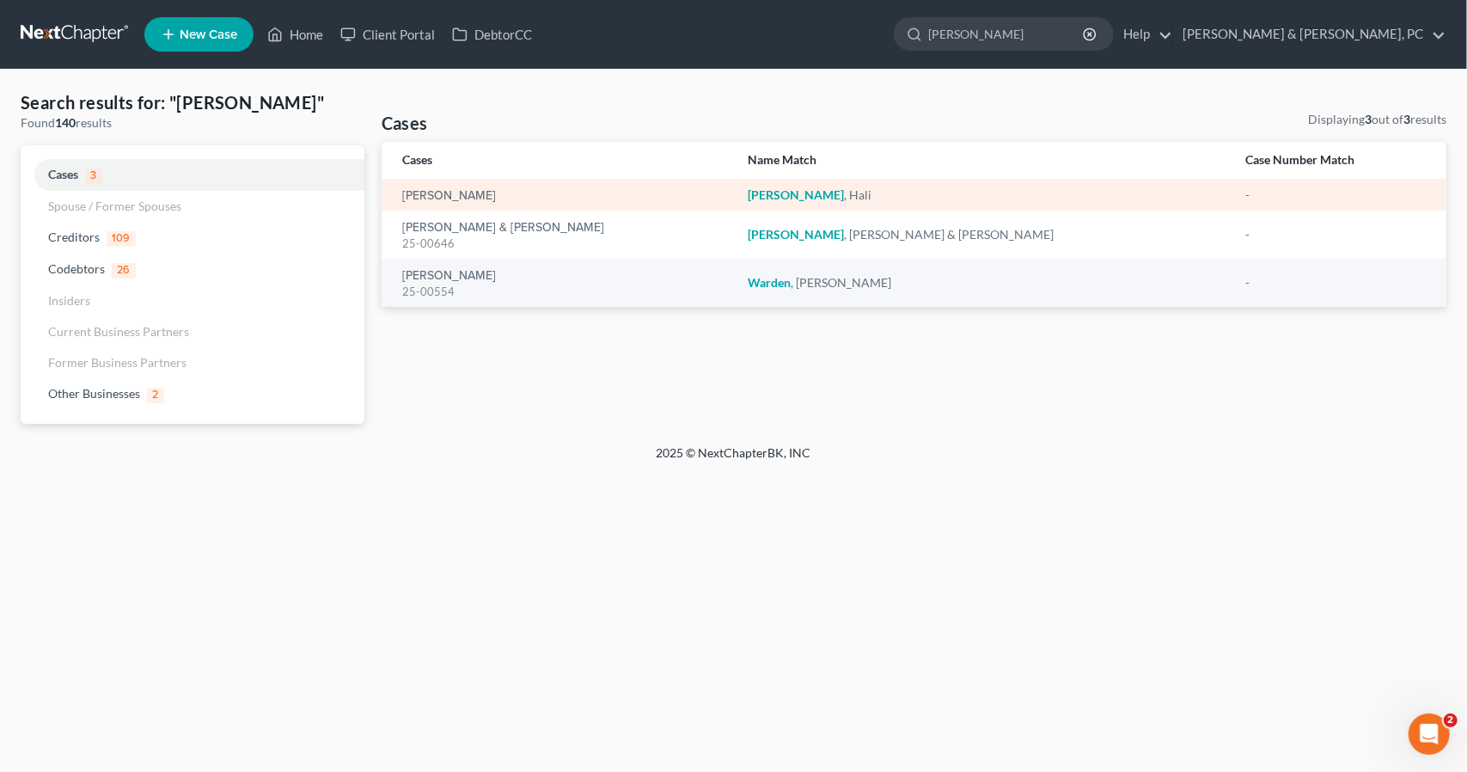
click at [655, 193] on div "Walker, Hali" at bounding box center [561, 195] width 319 height 17
click at [499, 200] on div "Walker, Hali" at bounding box center [561, 195] width 319 height 17
click at [454, 192] on link "Walker, Hali" at bounding box center [449, 196] width 94 height 12
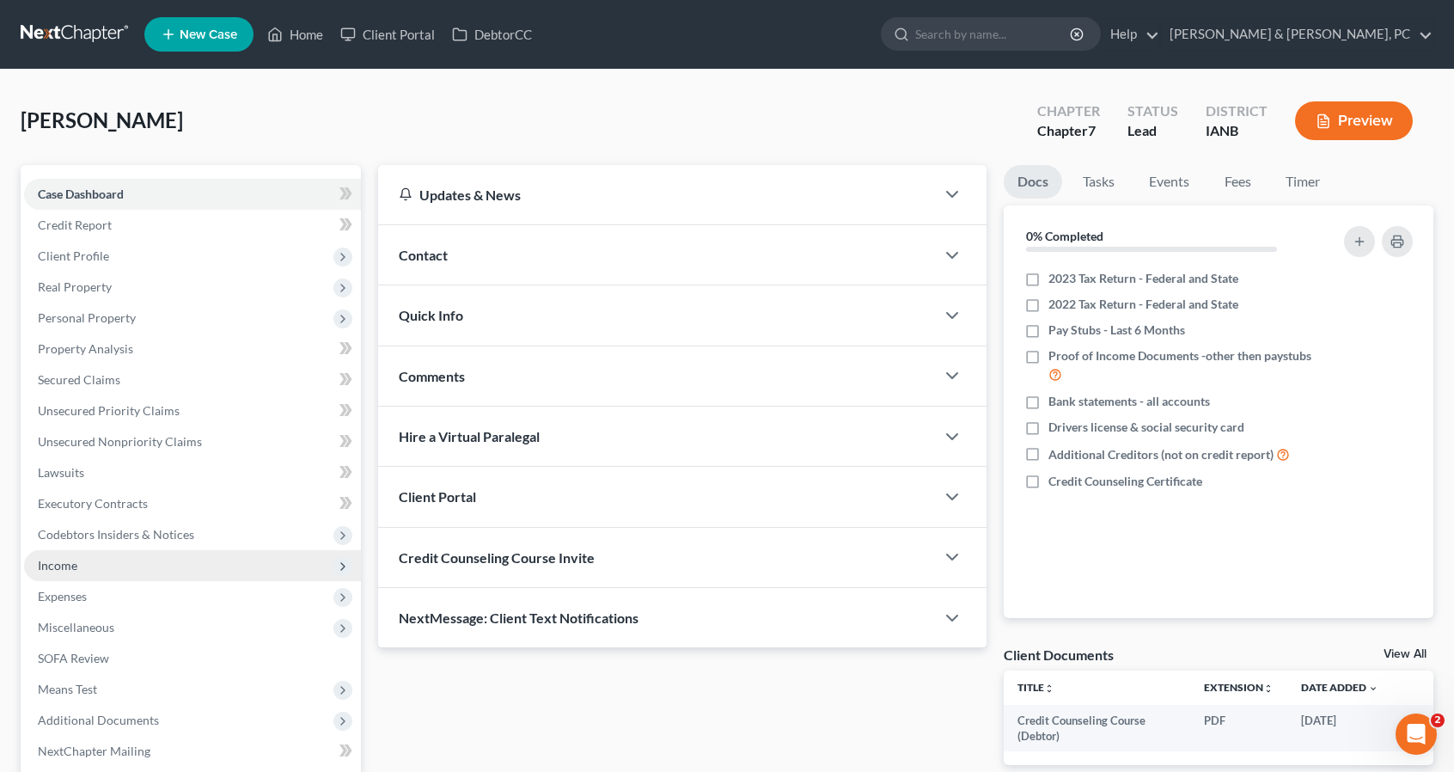
click at [76, 561] on span "Income" at bounding box center [58, 565] width 40 height 15
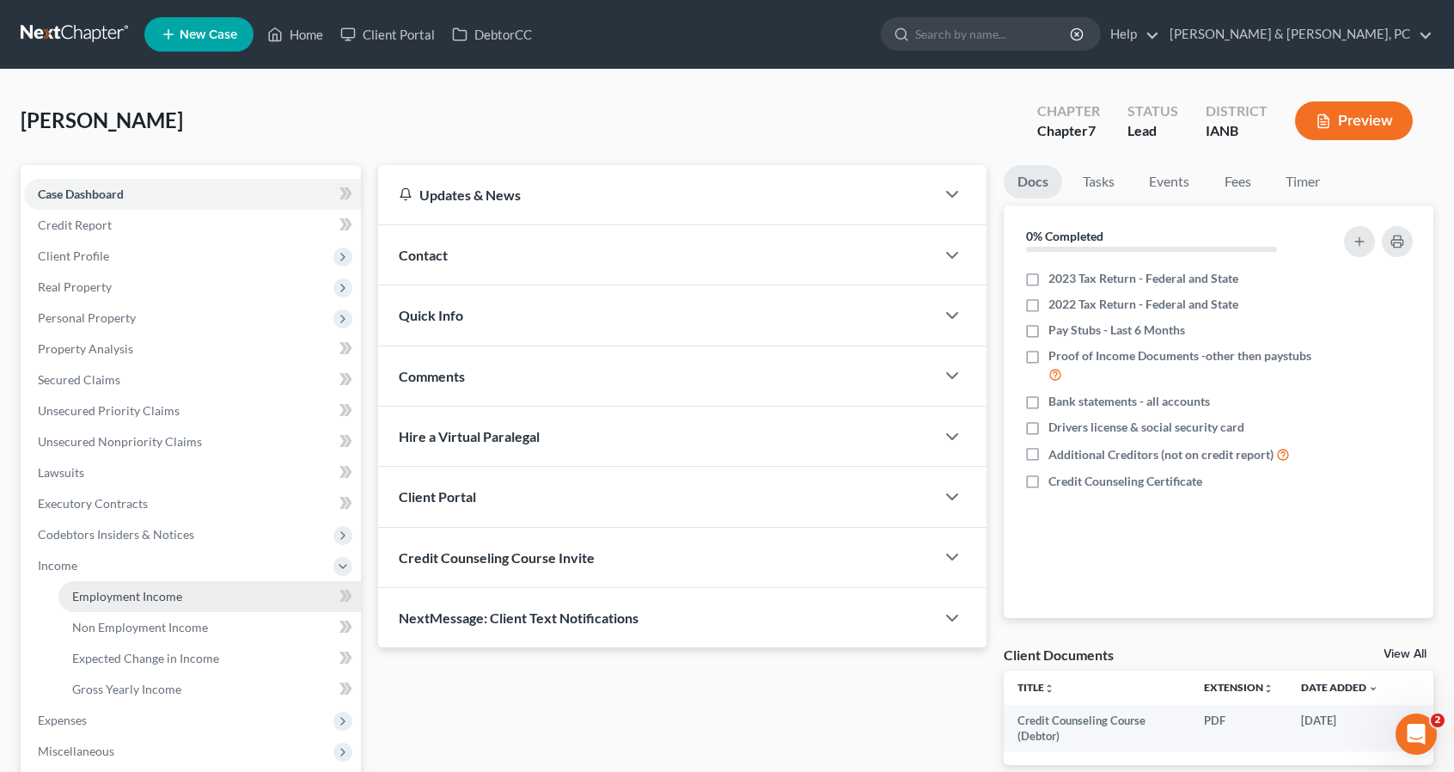
click at [181, 602] on link "Employment Income" at bounding box center [209, 596] width 303 height 31
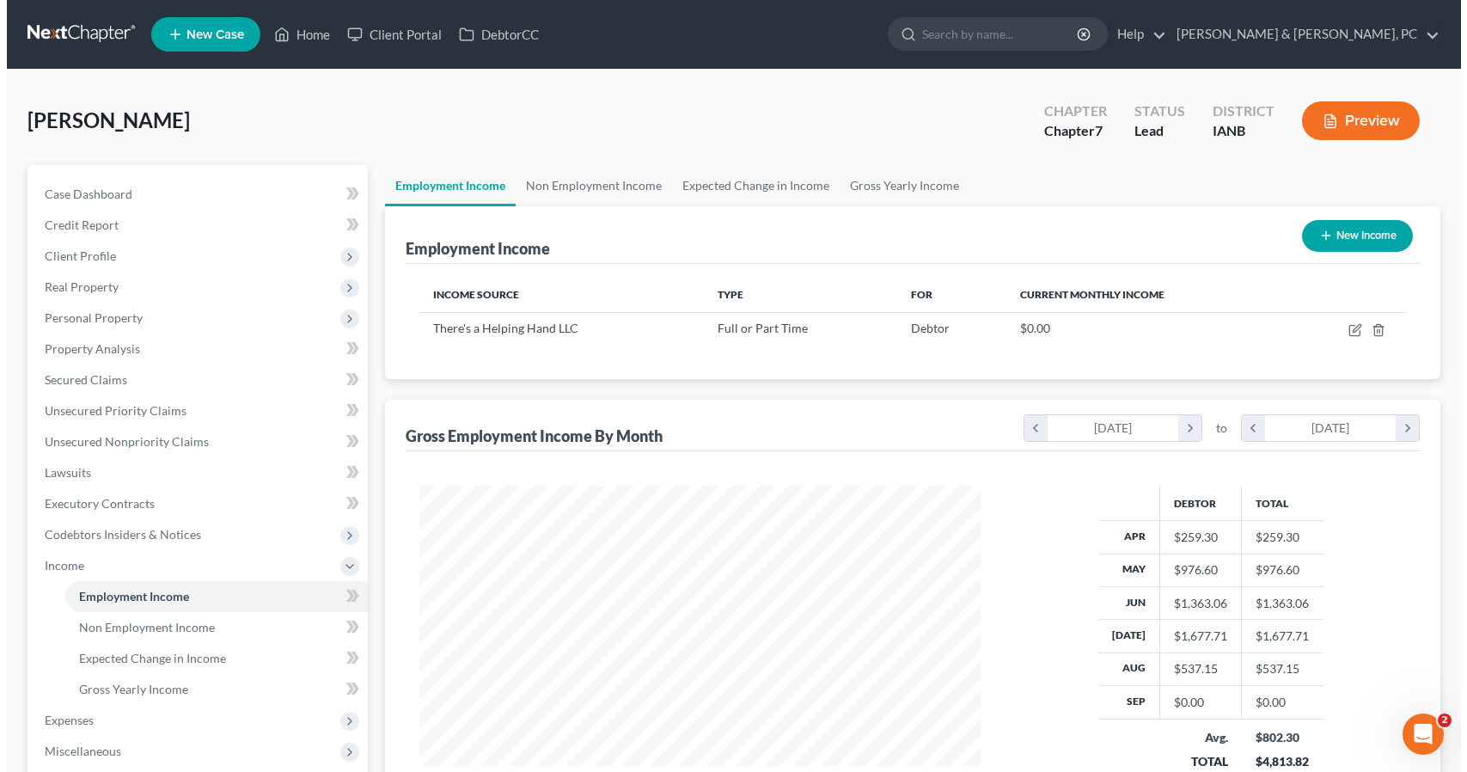
scroll to position [306, 595]
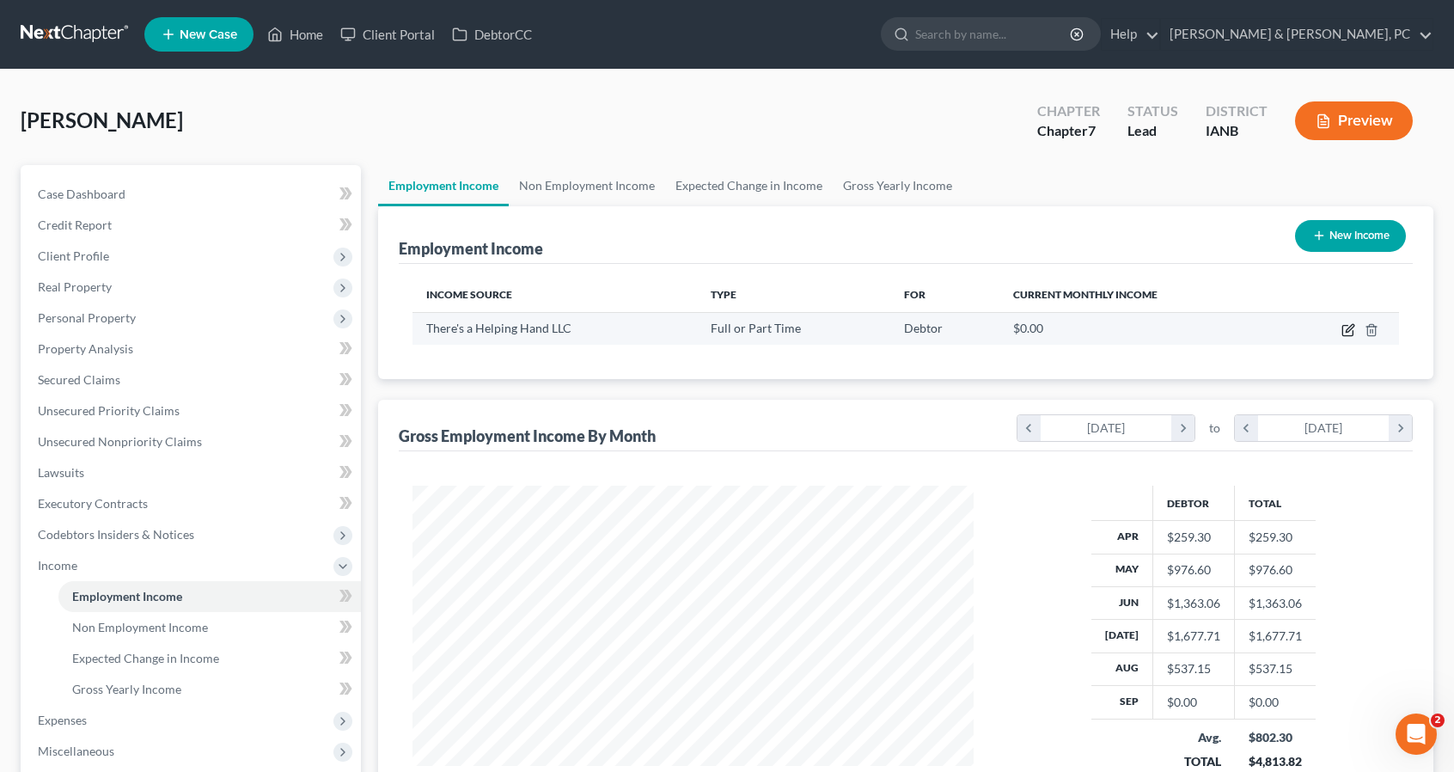
click at [1350, 324] on icon "button" at bounding box center [1349, 330] width 14 height 14
select select "0"
select select "16"
select select "1"
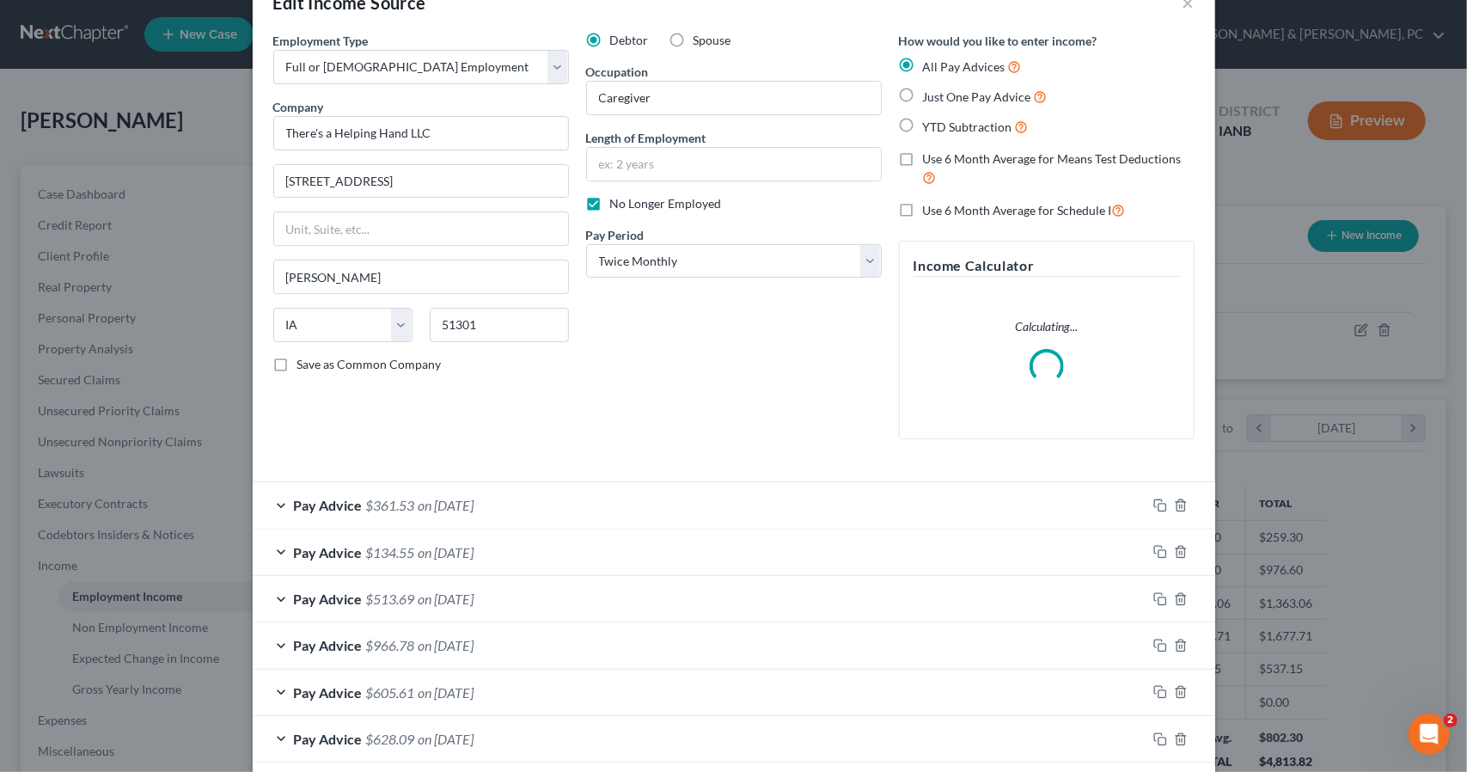
scroll to position [172, 0]
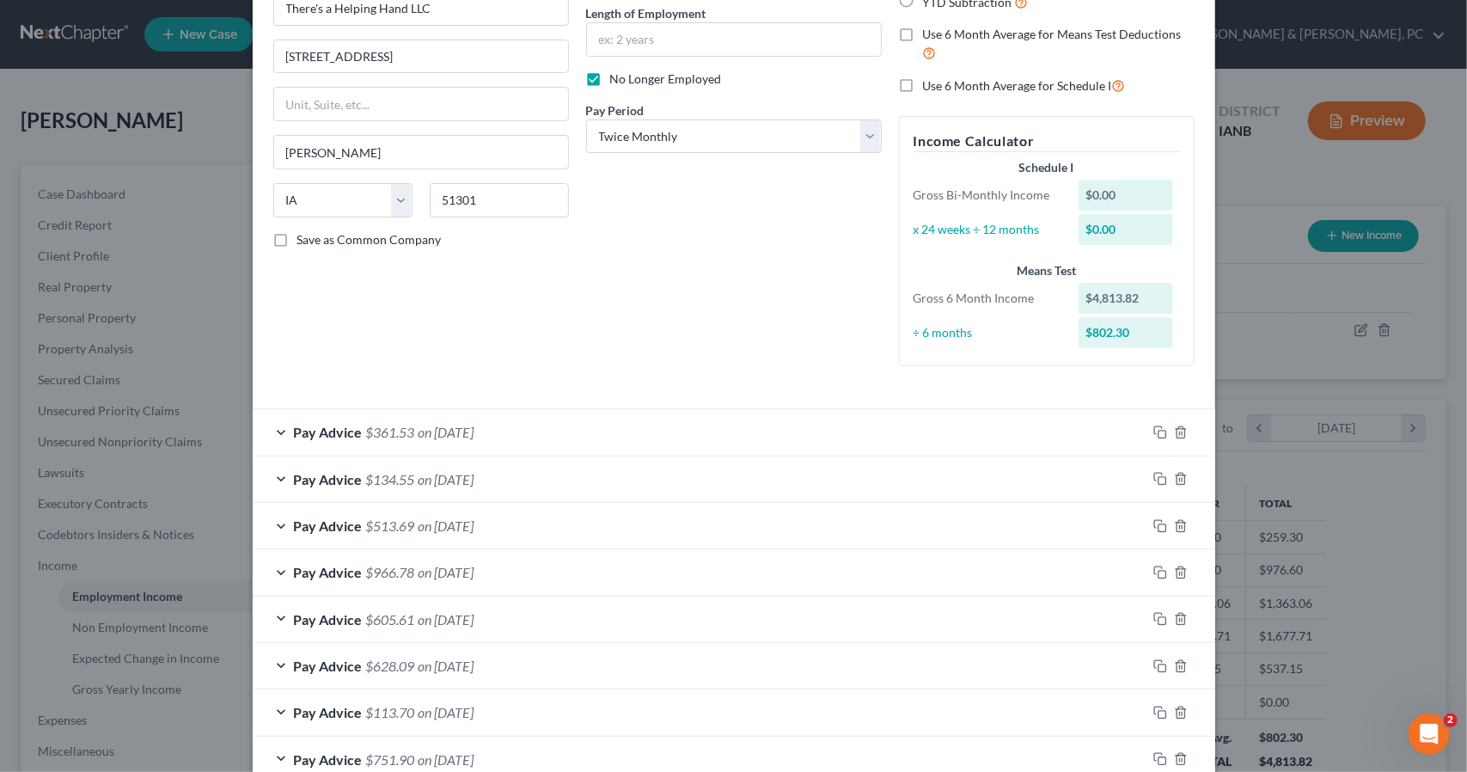
click at [282, 378] on div "Employment Type * Select Full or Part Time Employment Self Employment Company *…" at bounding box center [421, 143] width 313 height 473
click at [294, 424] on span "Pay Advice" at bounding box center [328, 432] width 69 height 16
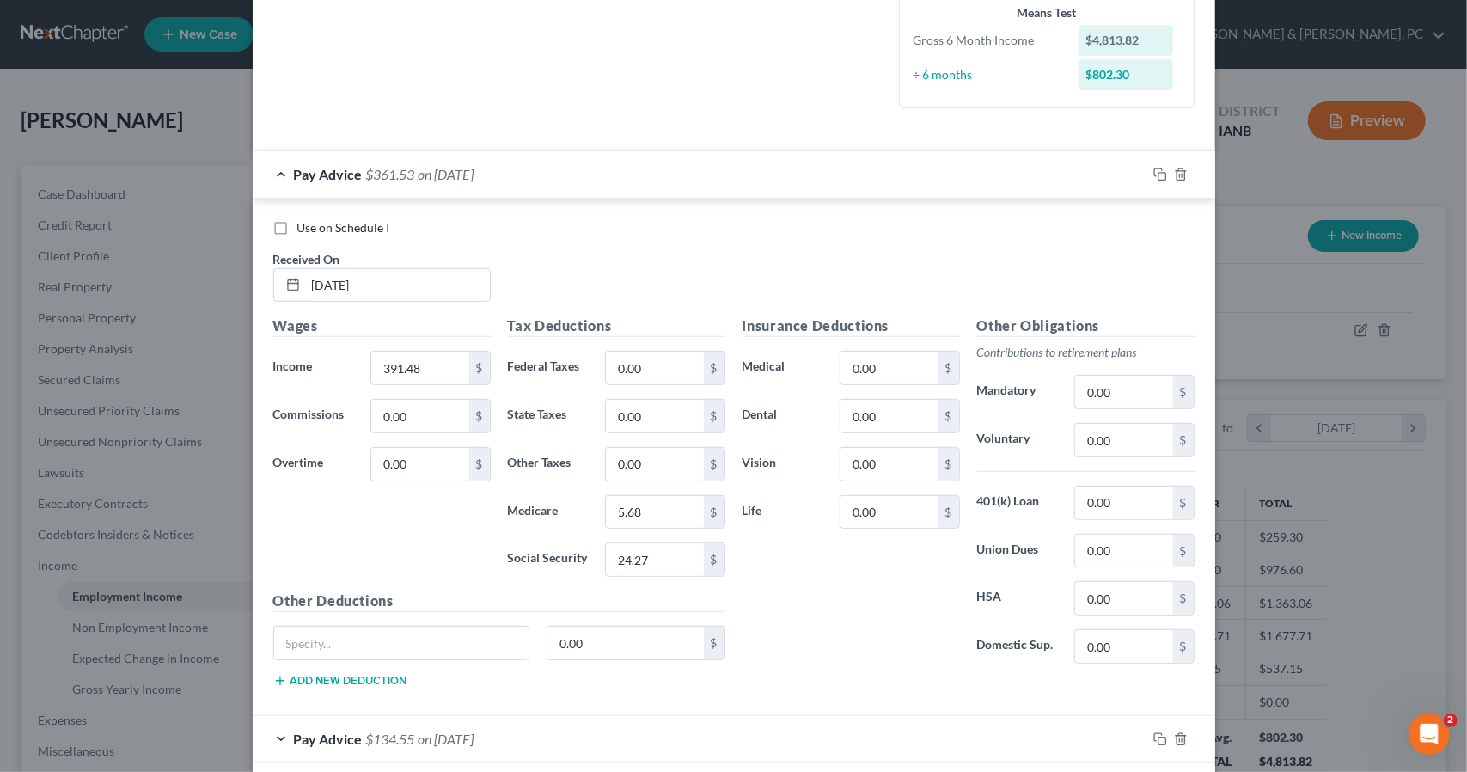
scroll to position [774, 0]
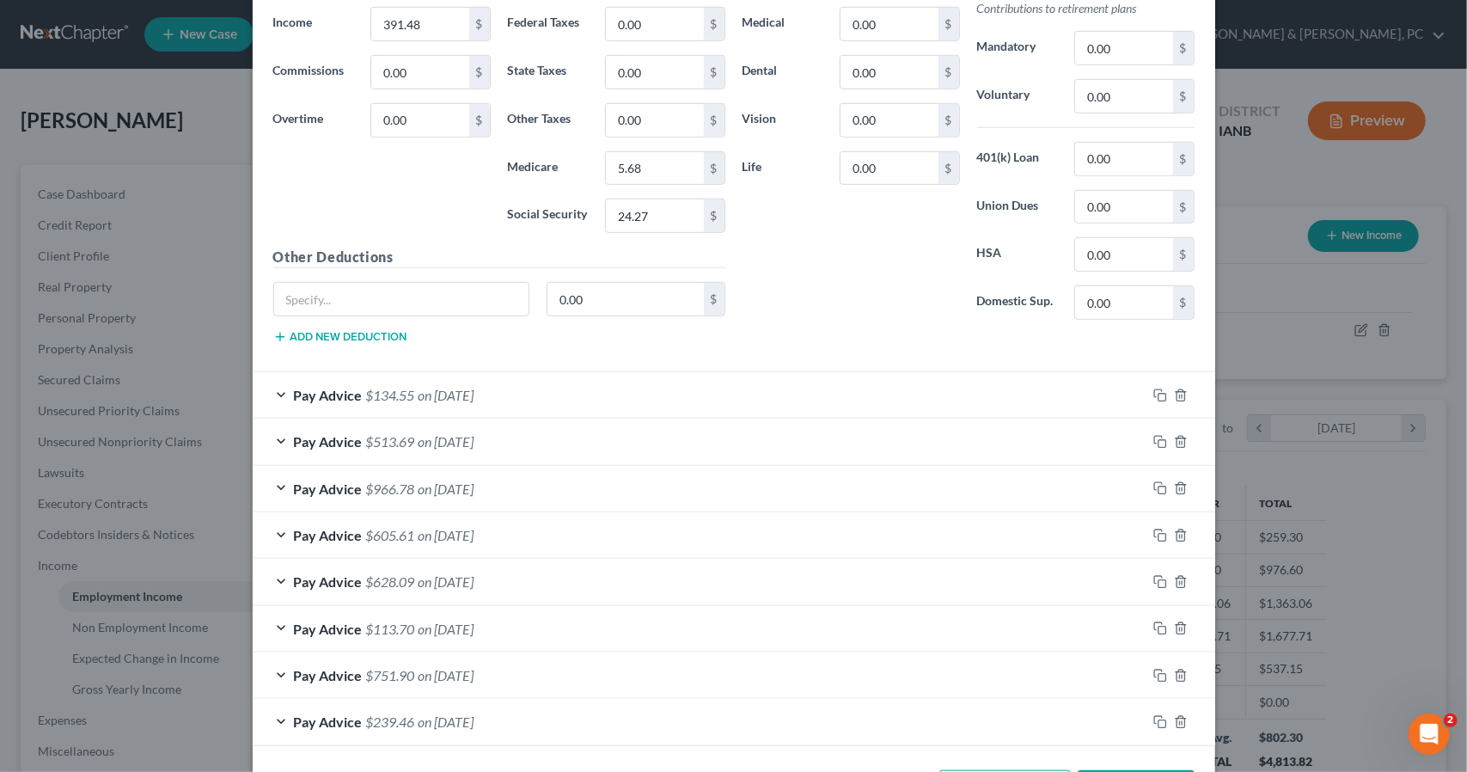
click at [303, 395] on span "Pay Advice" at bounding box center [328, 395] width 69 height 16
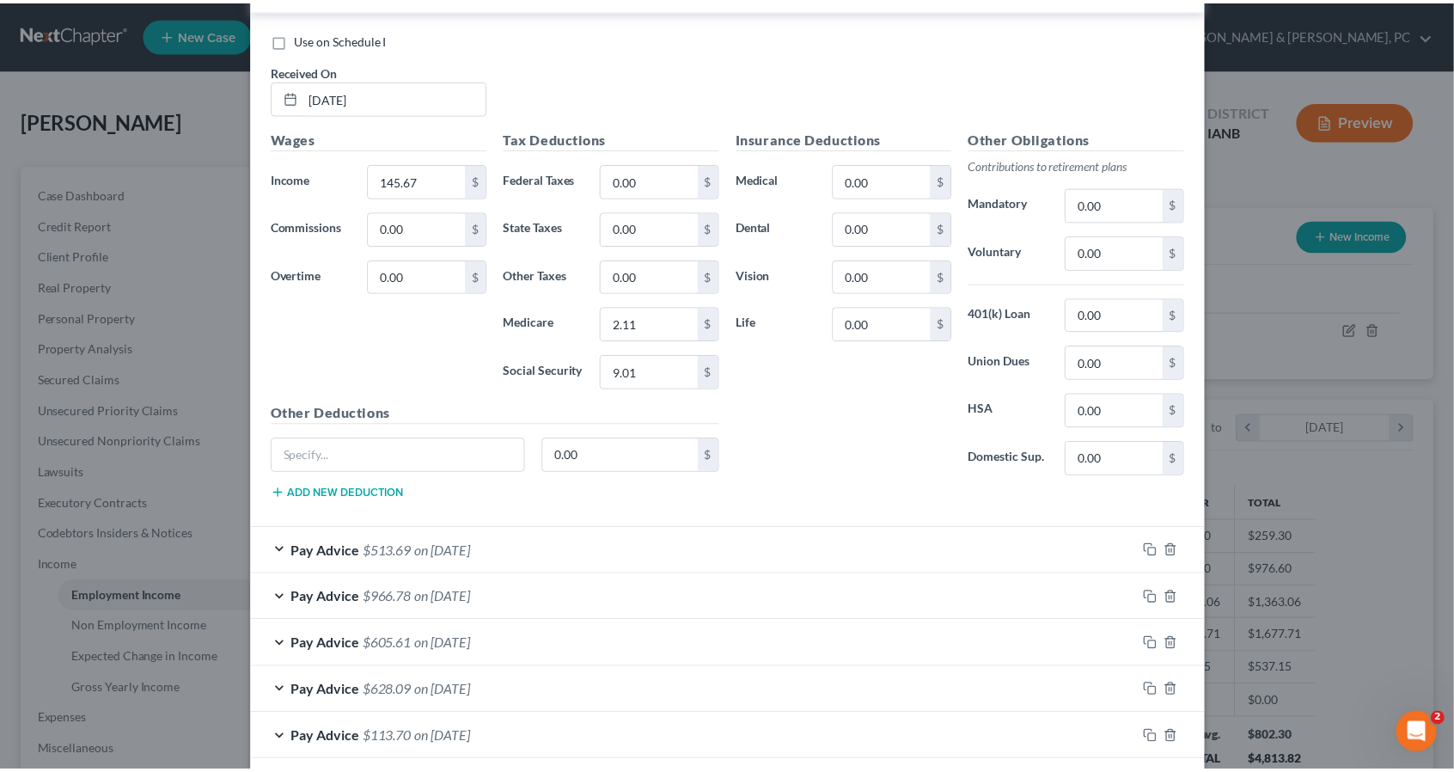
scroll to position [1346, 0]
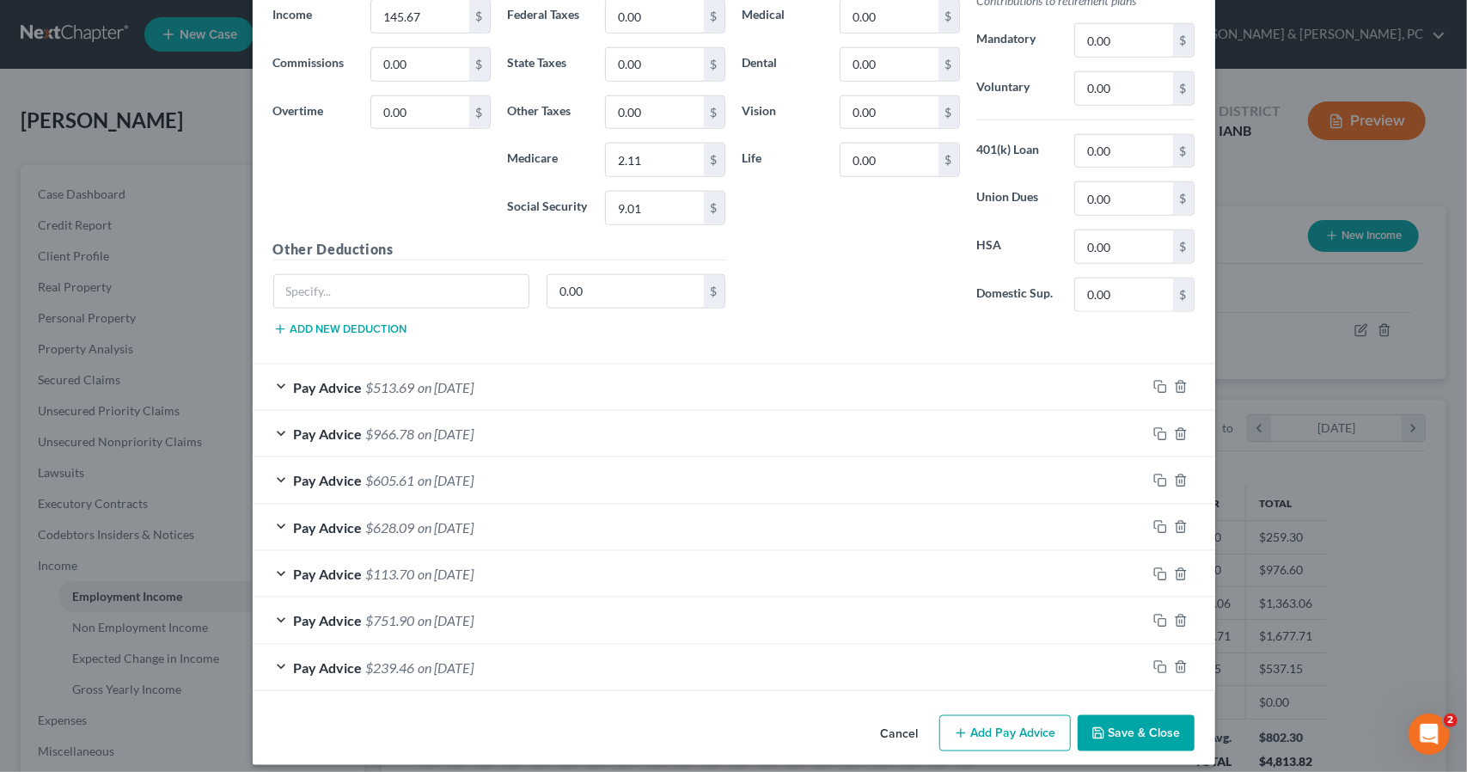
click at [1116, 725] on button "Save & Close" at bounding box center [1136, 733] width 117 height 36
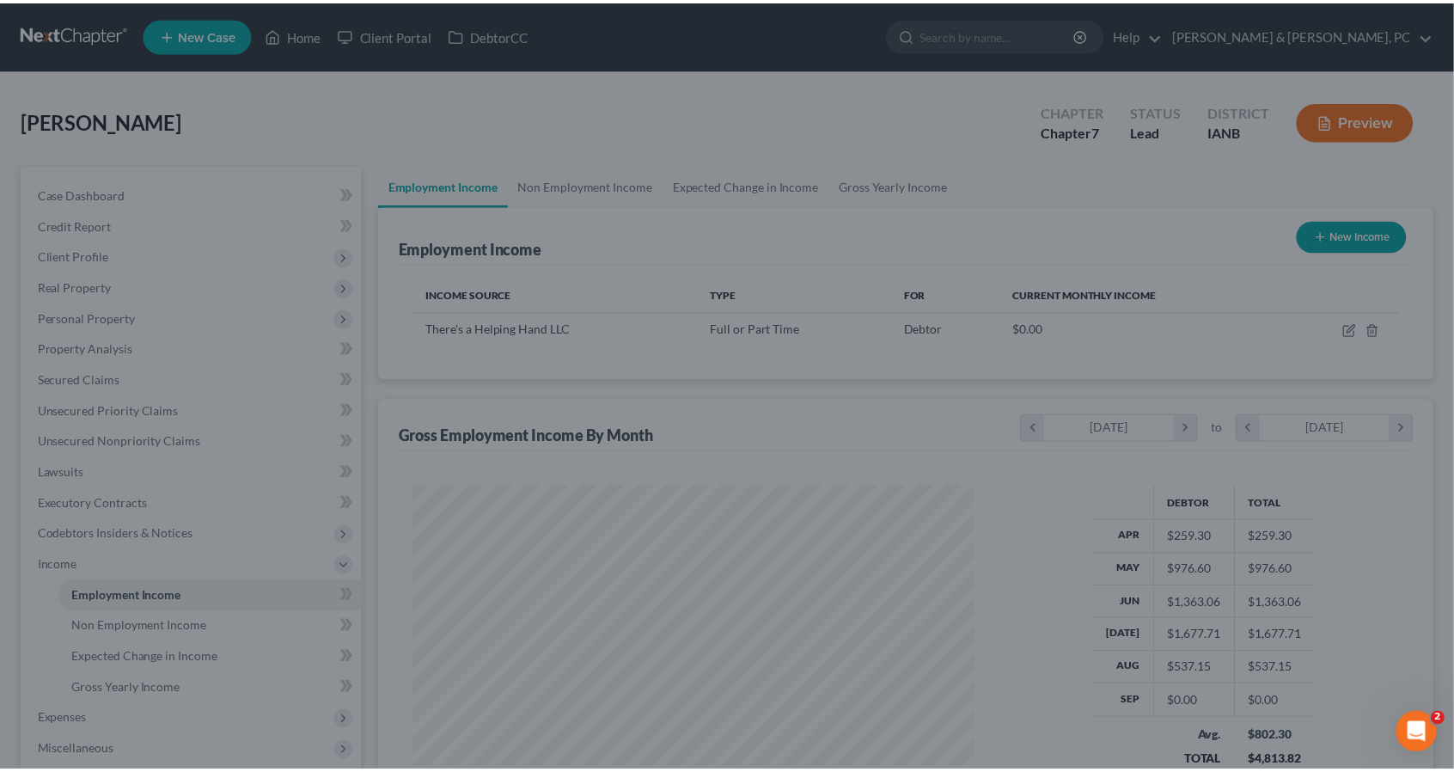
scroll to position [859309, 859019]
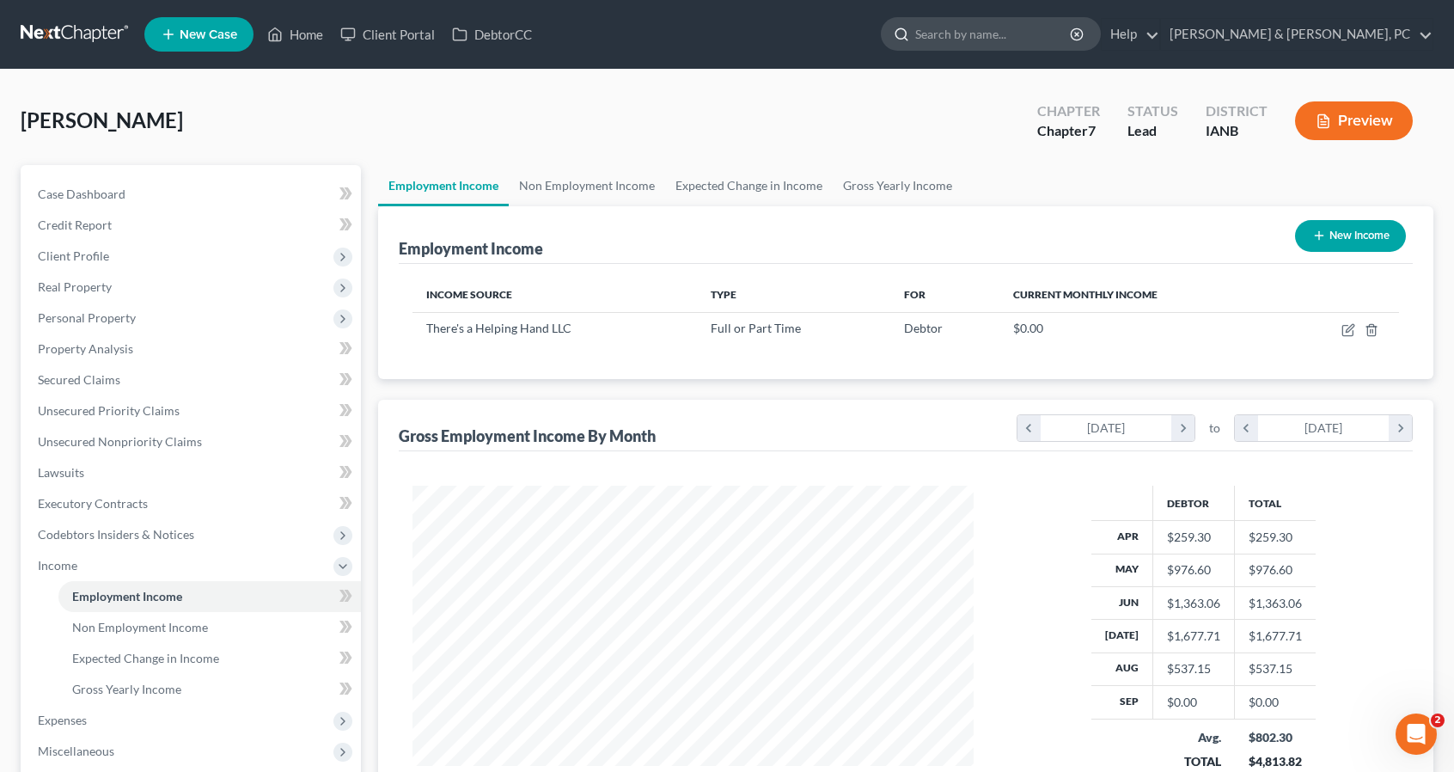
click at [1073, 37] on input "search" at bounding box center [993, 34] width 157 height 32
click at [1073, 44] on input "search" at bounding box center [993, 34] width 157 height 32
type input "bean"
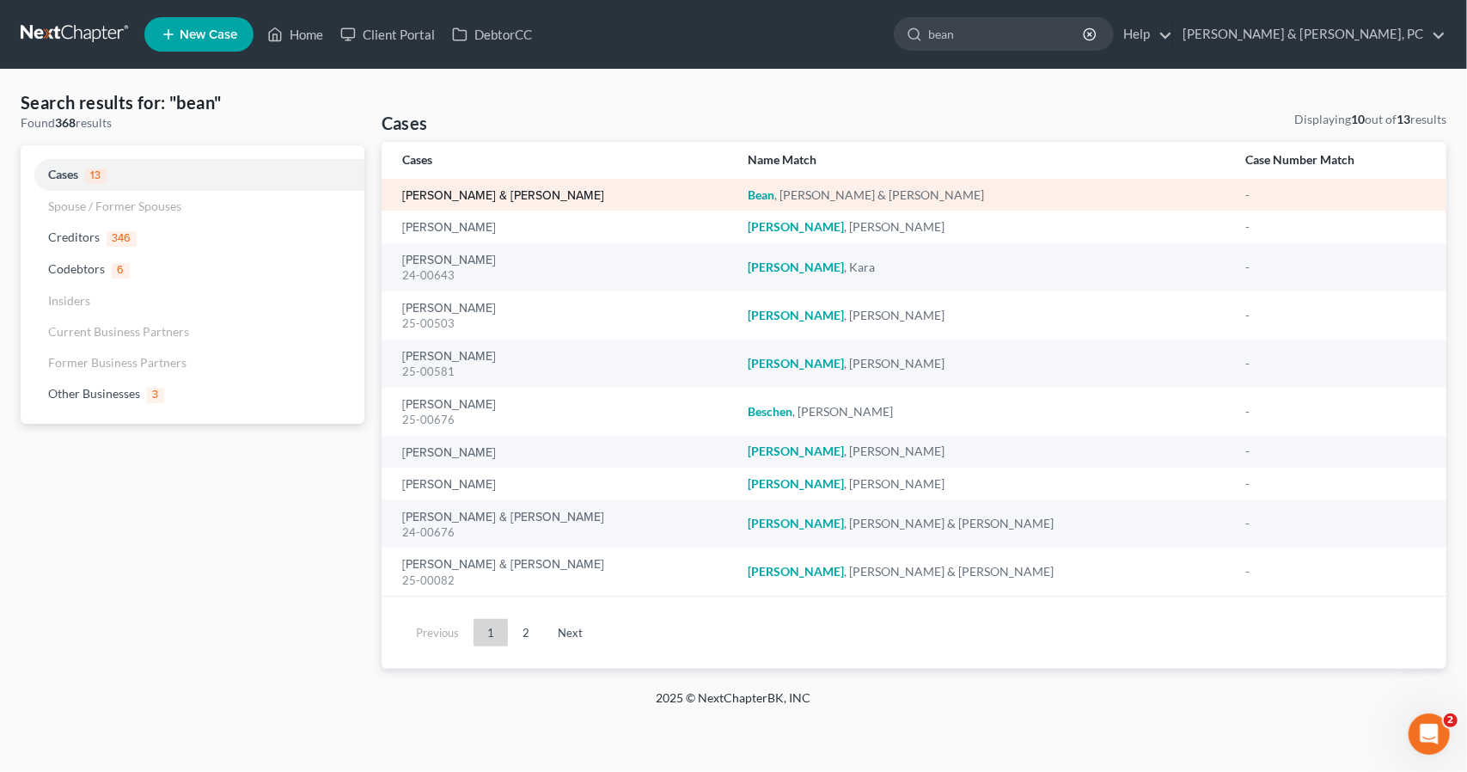
click at [458, 200] on link "Bean, Sean & Kali" at bounding box center [503, 196] width 202 height 12
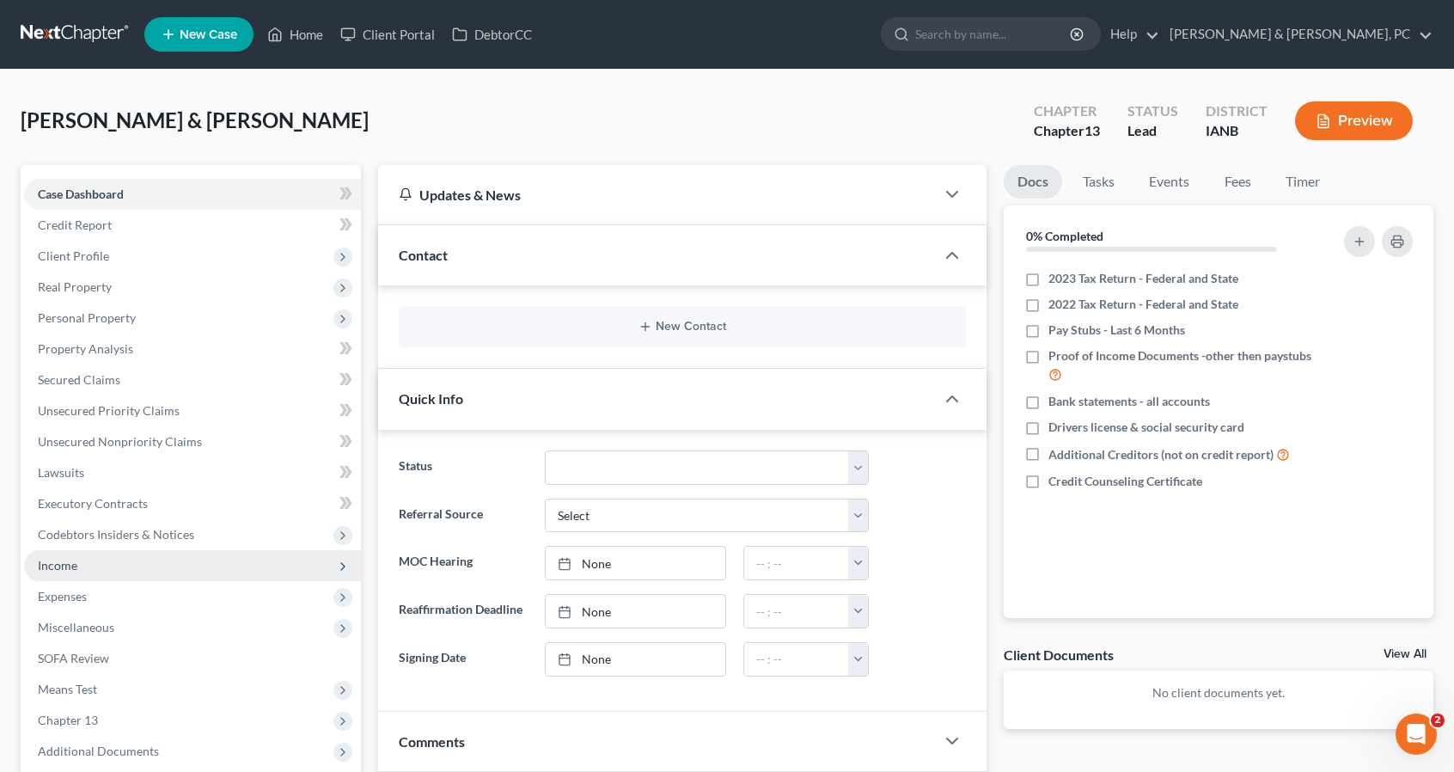
click at [58, 556] on span "Income" at bounding box center [192, 565] width 337 height 31
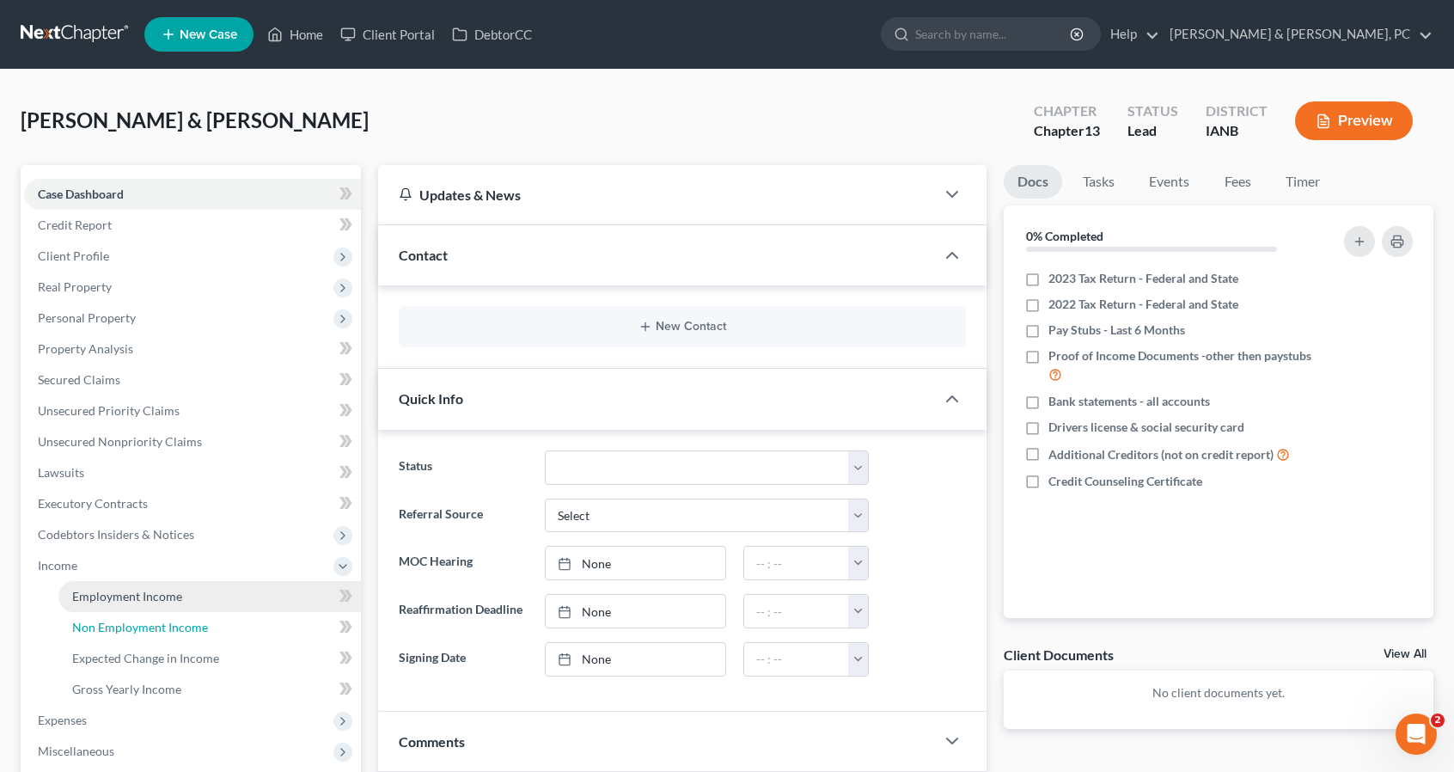
drag, startPoint x: 88, startPoint y: 611, endPoint x: 96, endPoint y: 606, distance: 10.0
click at [89, 612] on link "Non Employment Income" at bounding box center [209, 627] width 303 height 31
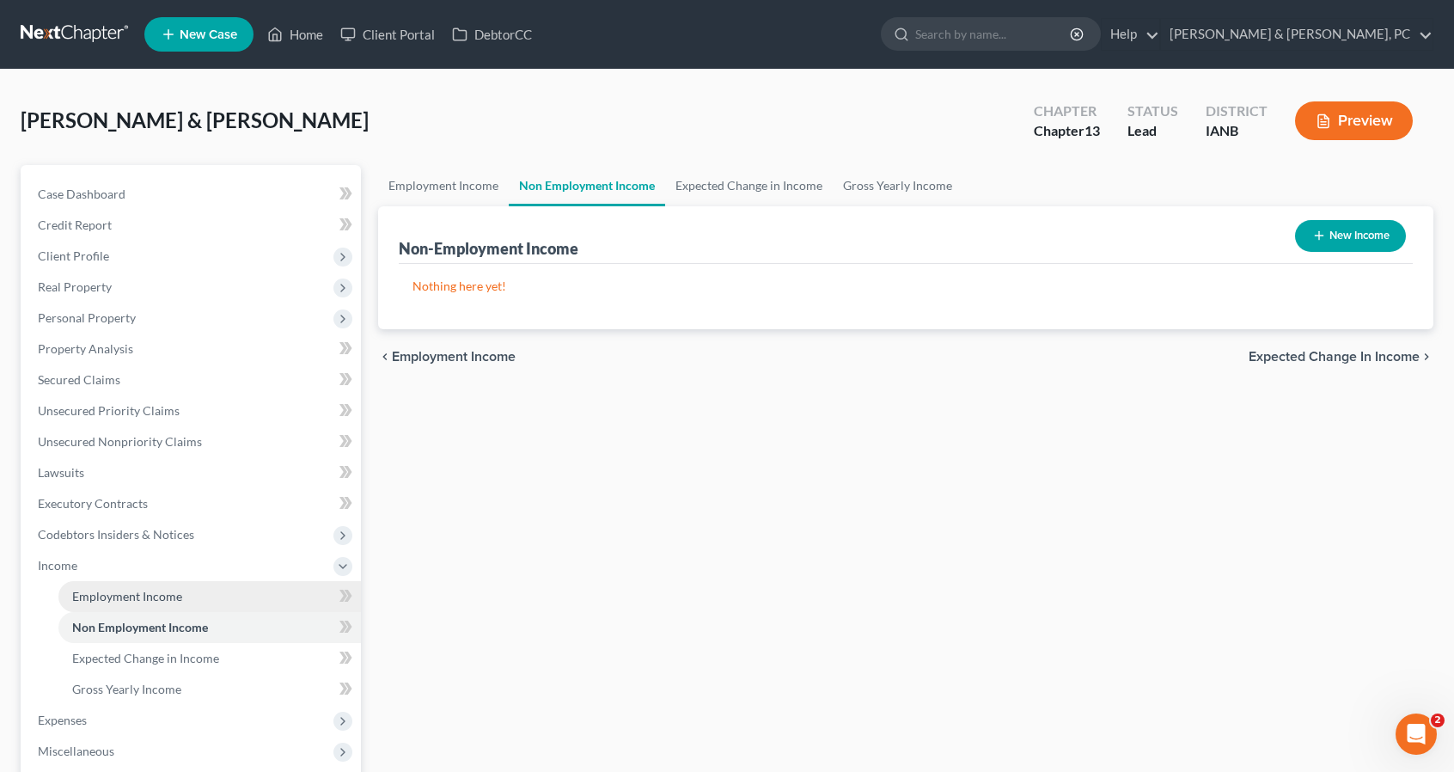
click at [101, 600] on span "Employment Income" at bounding box center [127, 596] width 110 height 15
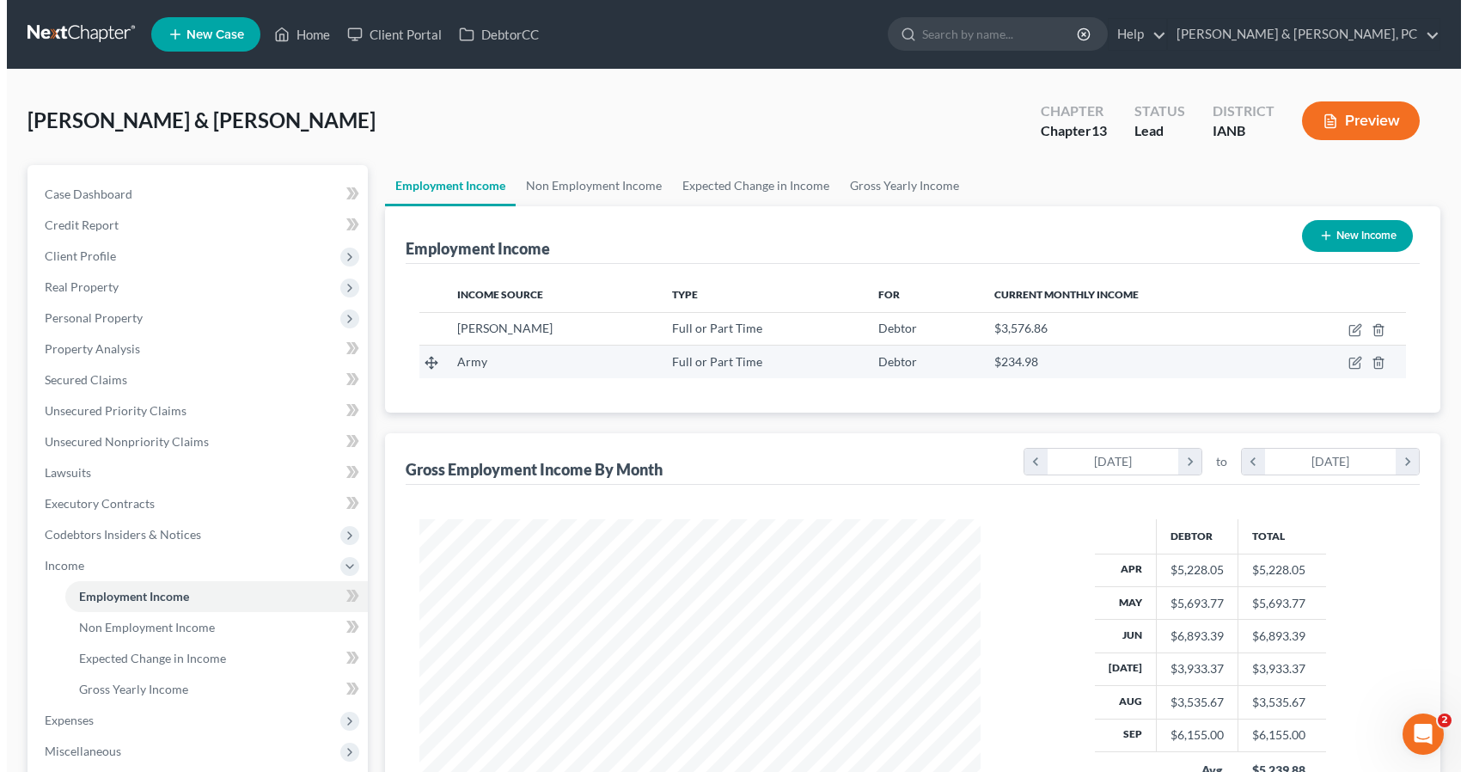
scroll to position [306, 595]
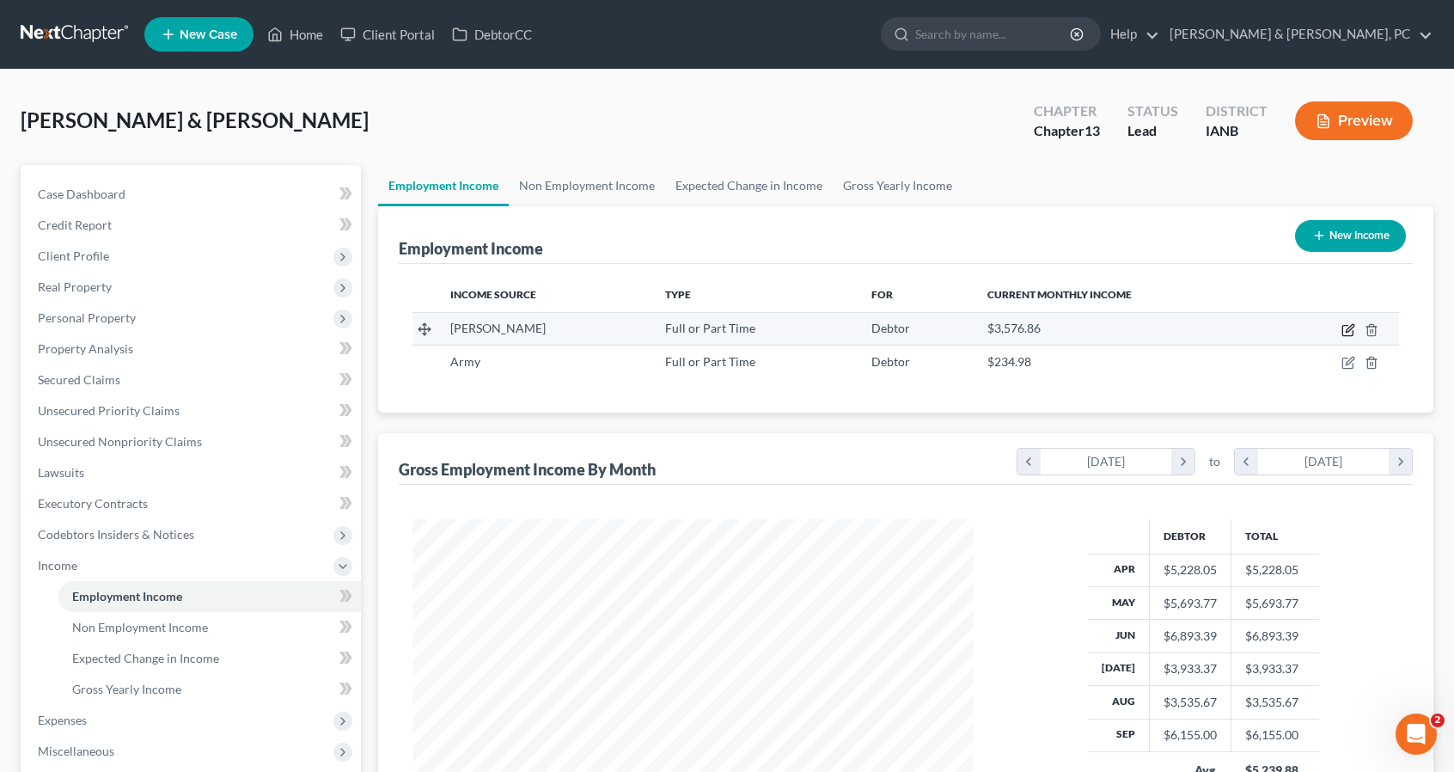
click at [1342, 328] on icon "button" at bounding box center [1349, 330] width 14 height 14
select select "0"
select select "16"
select select "2"
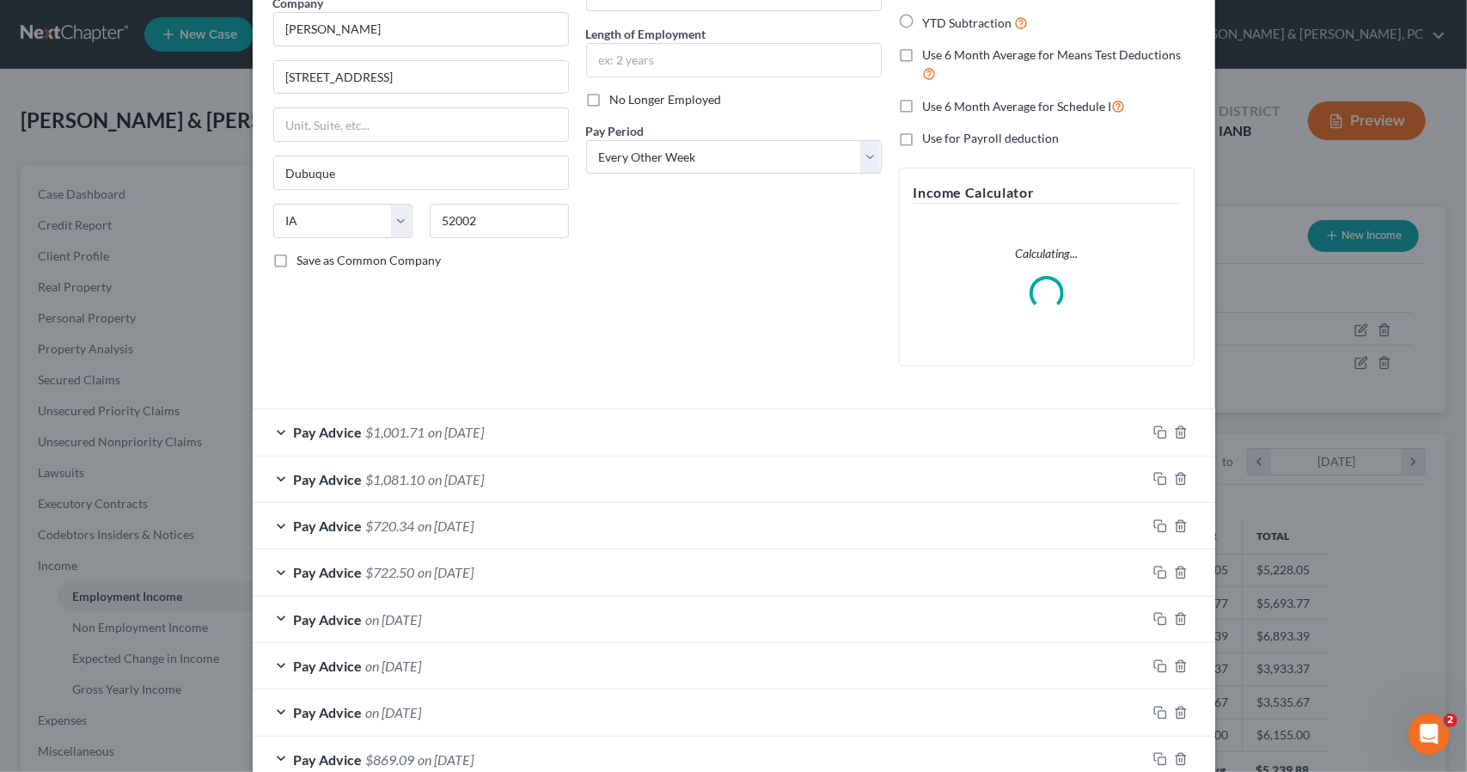
scroll to position [172, 0]
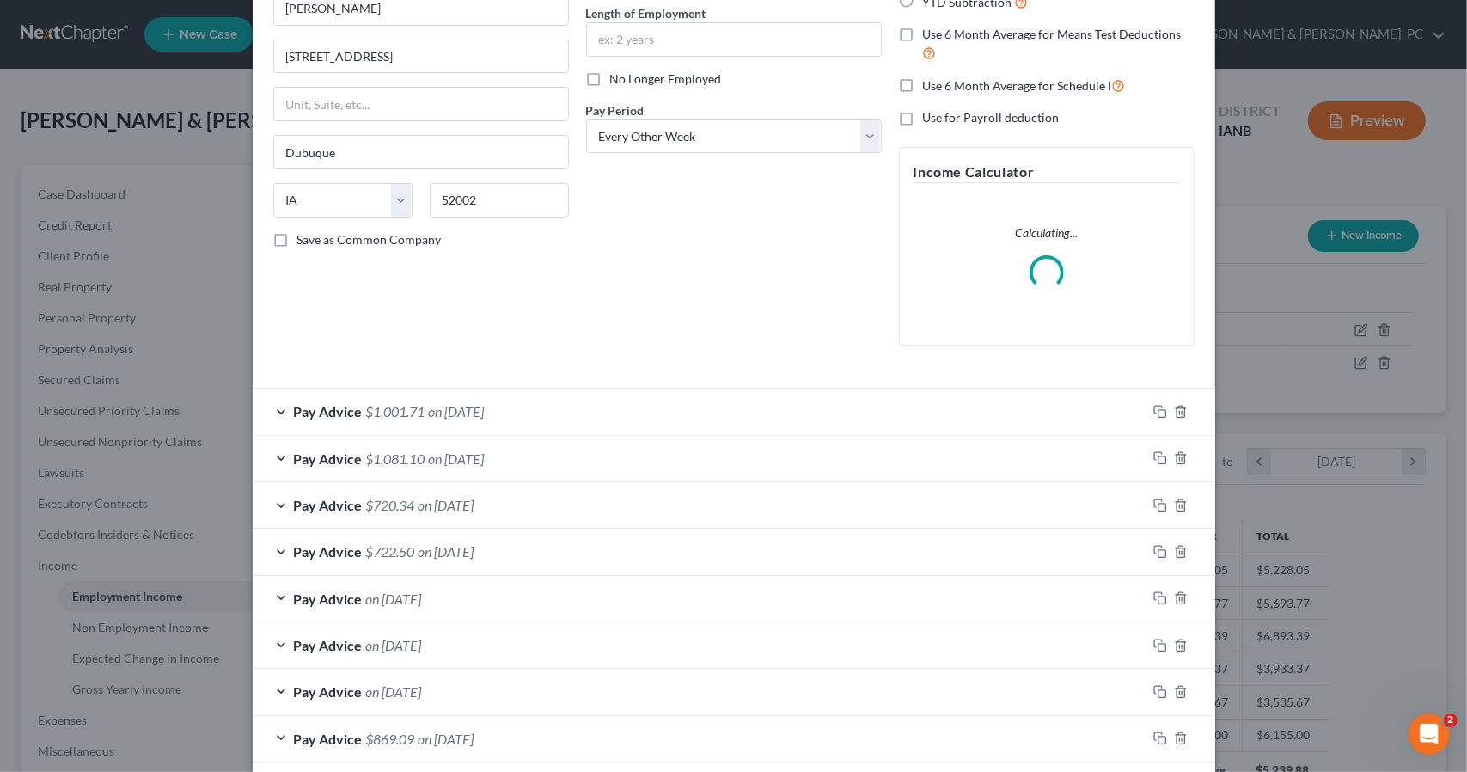
click at [560, 407] on div "Pay Advice $1,001.71 on 09/26/2025" at bounding box center [700, 412] width 894 height 46
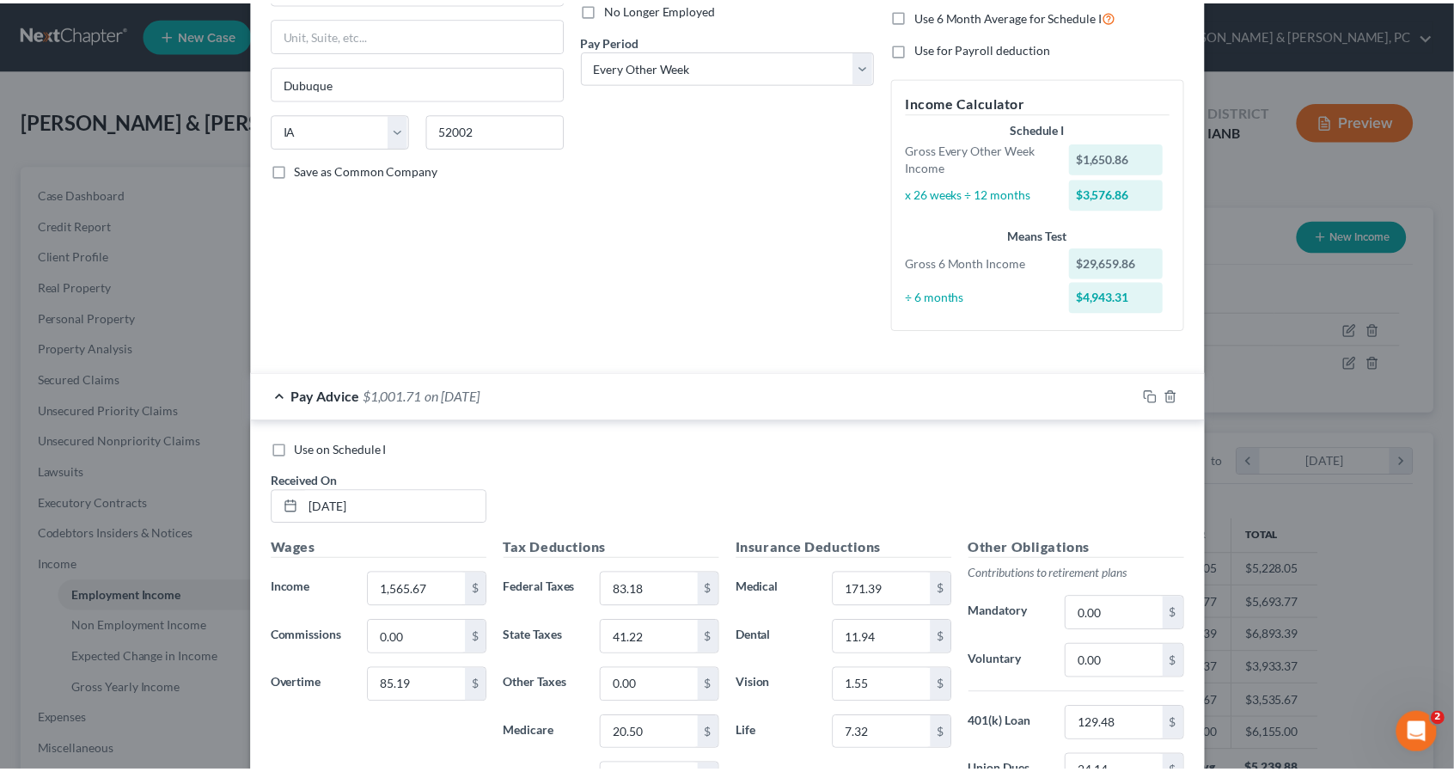
scroll to position [0, 0]
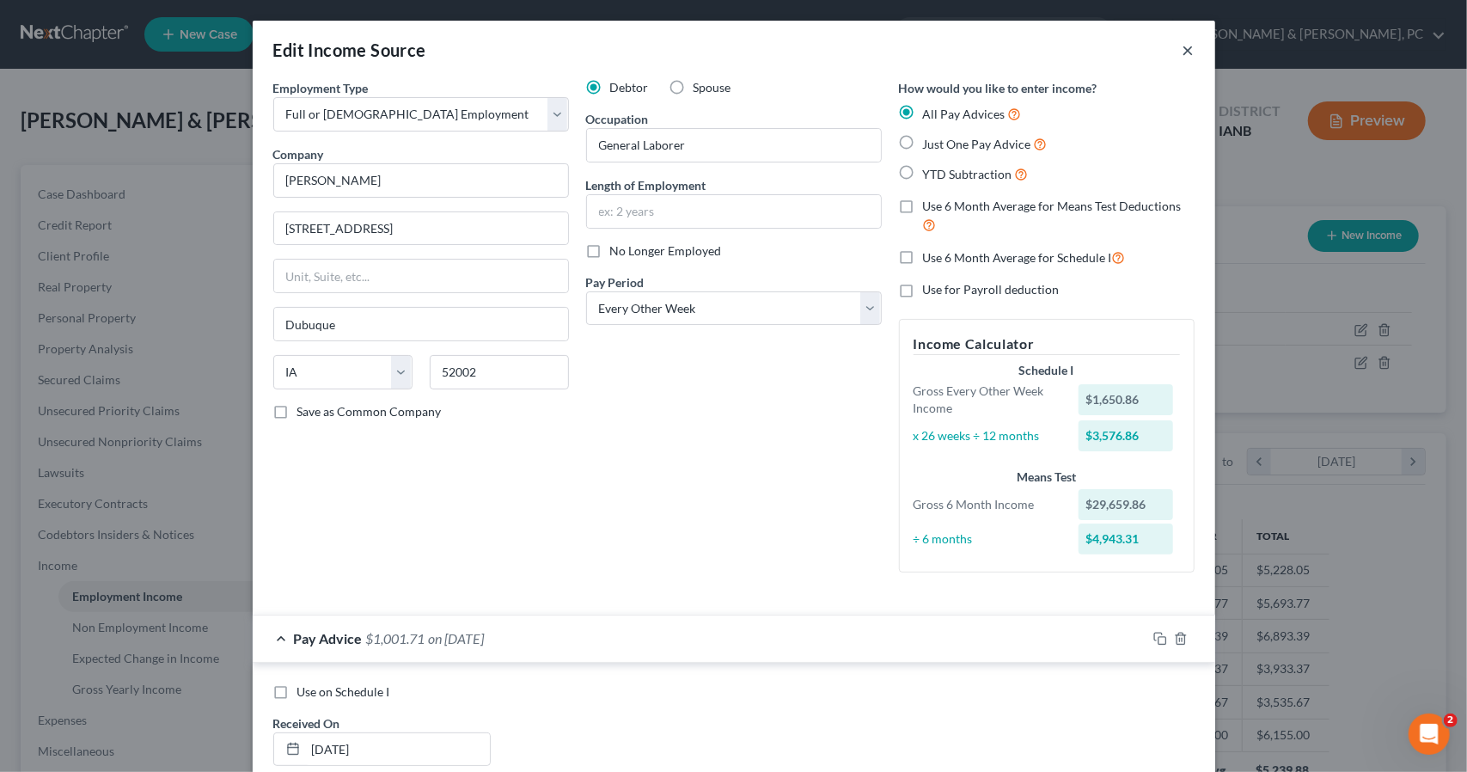
click at [1185, 46] on button "×" at bounding box center [1189, 50] width 12 height 21
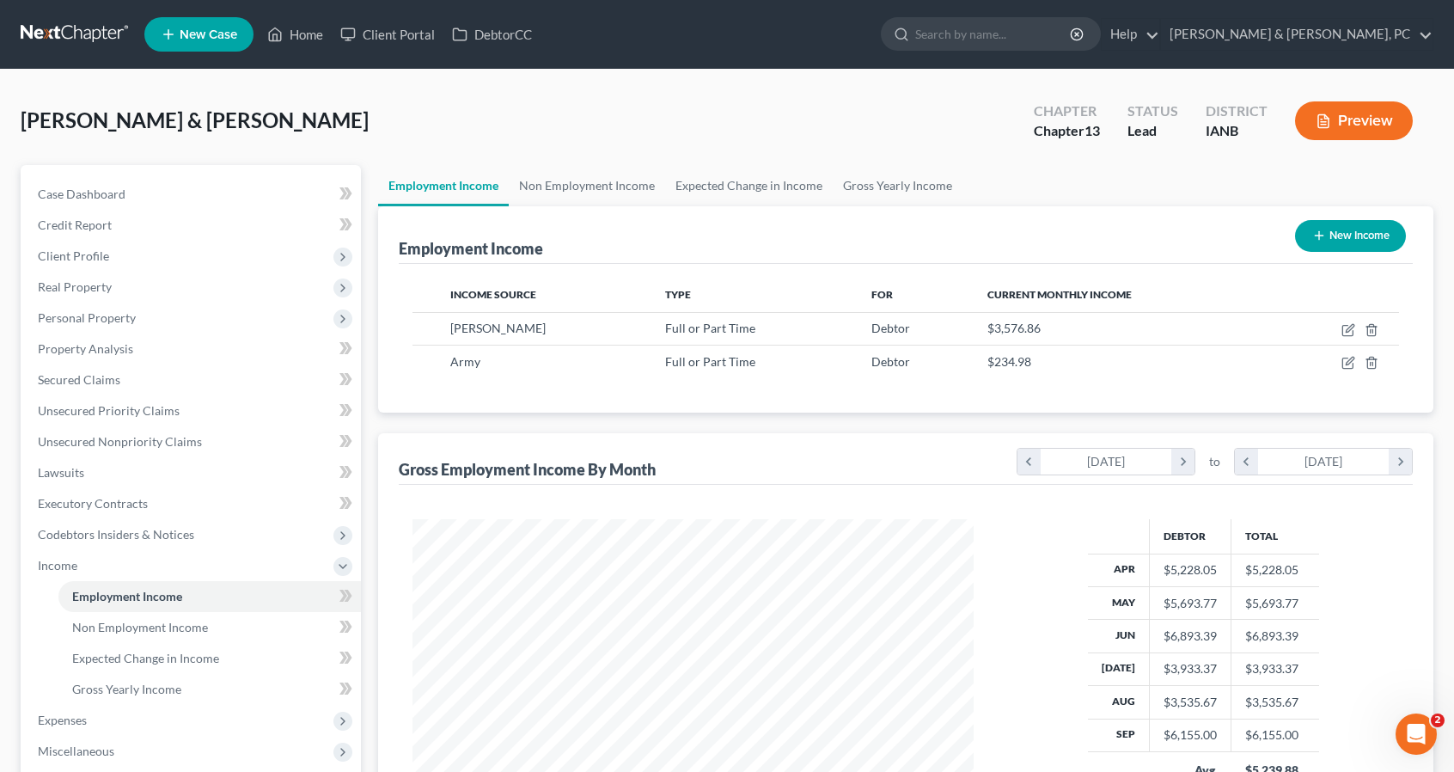
click at [664, 90] on div "Bean, Sean & Kali Upgraded Chapter Chapter 13 Status Lead District IANB Preview" at bounding box center [727, 127] width 1413 height 75
